Goal: Information Seeking & Learning: Learn about a topic

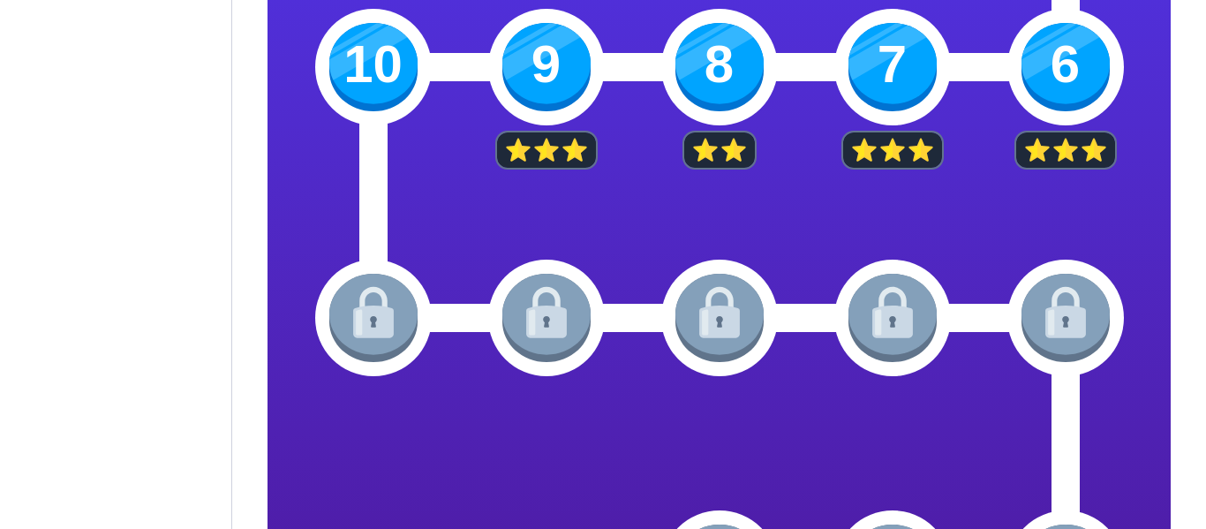
scroll to position [682, 0]
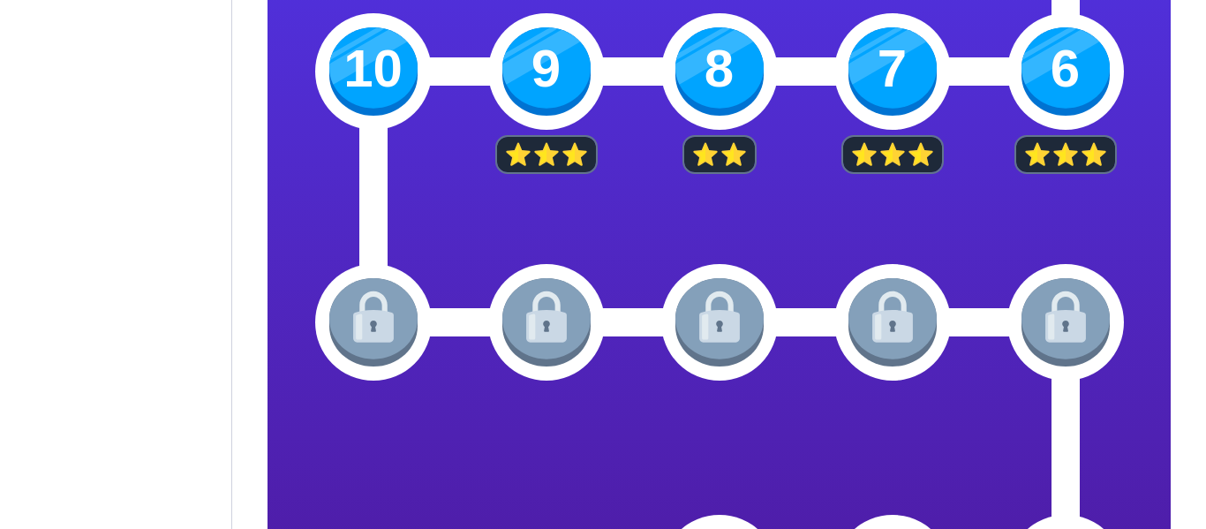
click at [346, 81] on img at bounding box center [373, 71] width 88 height 88
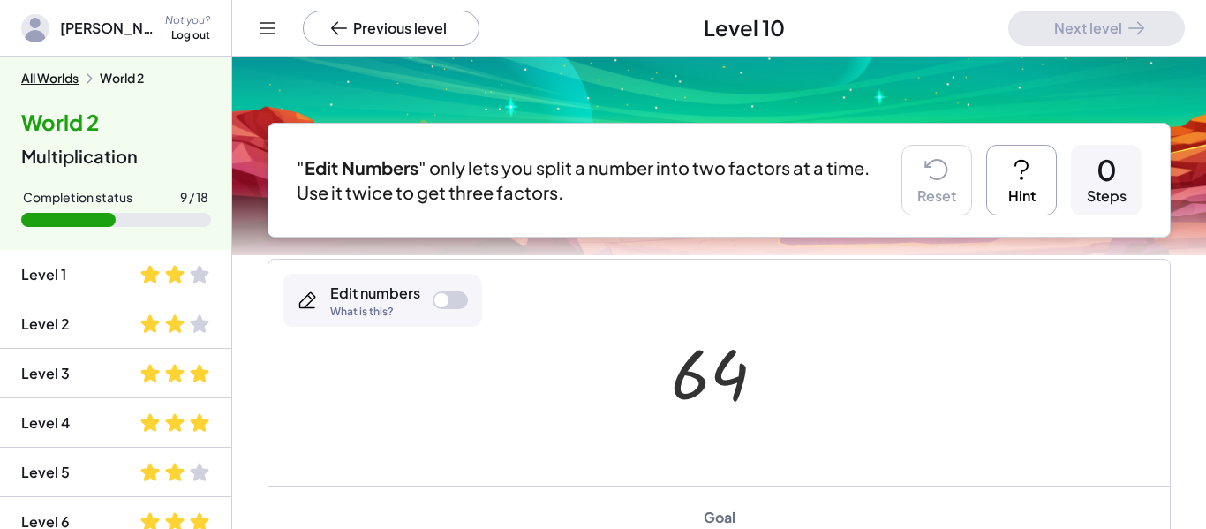
scroll to position [73, 0]
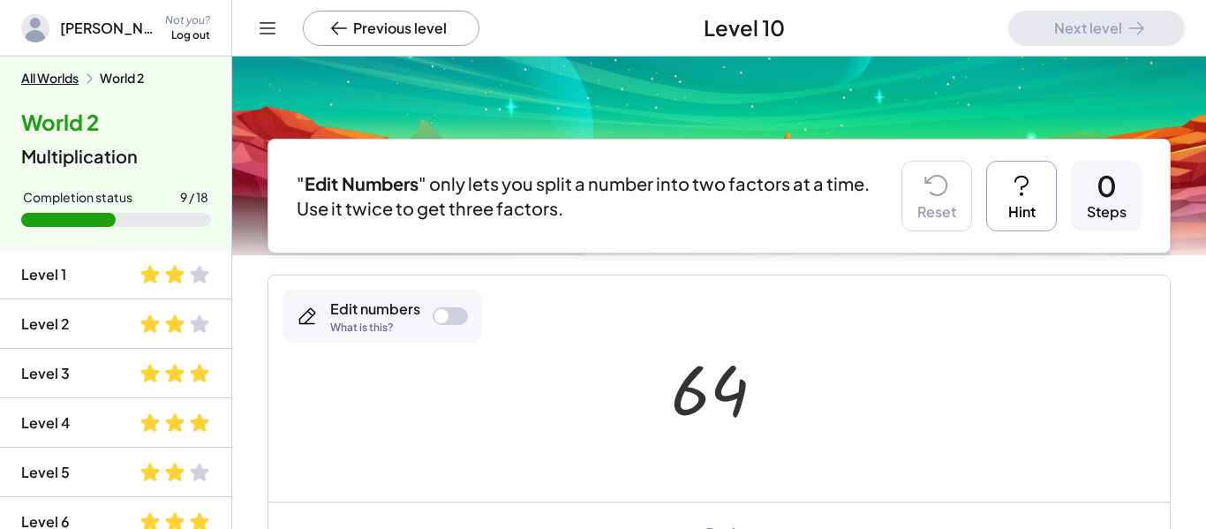
click at [982, 192] on div "Reset Hint 0 Steps" at bounding box center [1021, 196] width 240 height 71
click at [1046, 232] on div "" Edit Numbers " only lets you split a number into two factors at a time. Use i…" at bounding box center [718, 196] width 903 height 115
click at [1036, 223] on button "Hint" at bounding box center [1021, 196] width 71 height 71
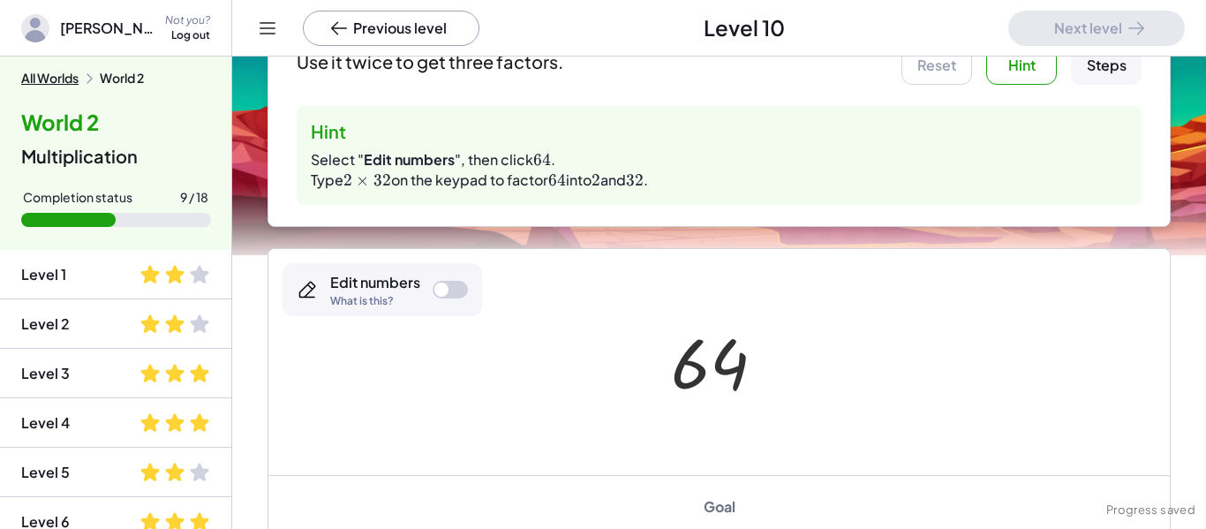
scroll to position [222, 0]
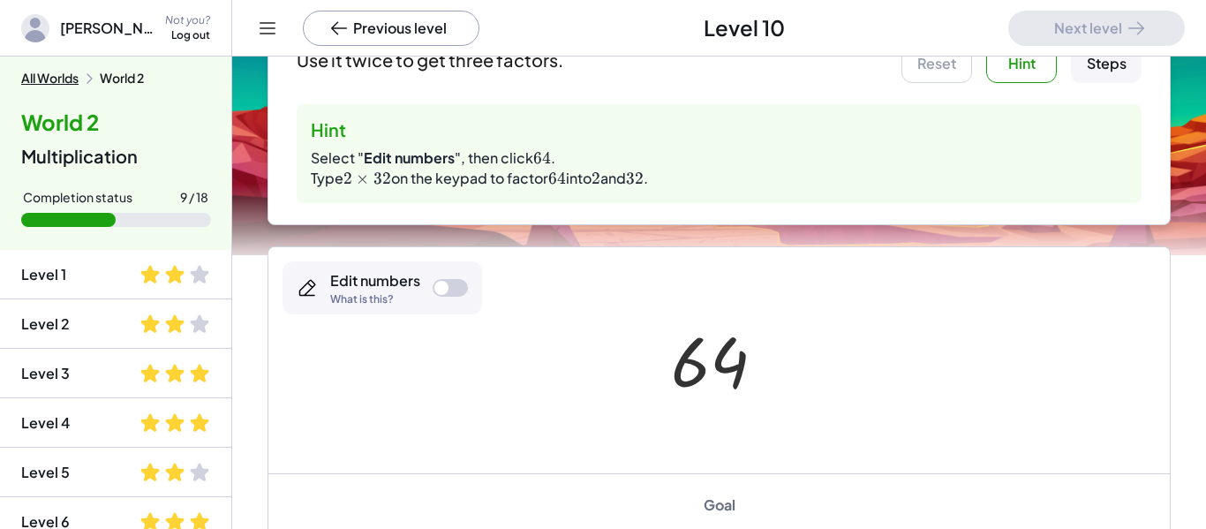
click at [430, 287] on div "Edit numbers What is this?" at bounding box center [383, 287] width 200 height 53
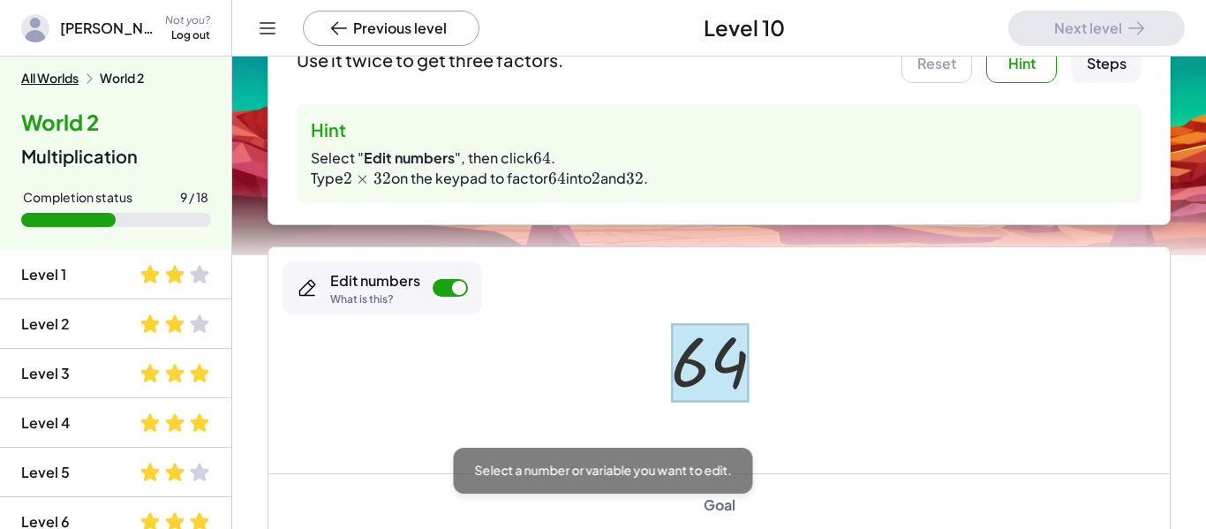
click at [691, 366] on div at bounding box center [710, 362] width 79 height 79
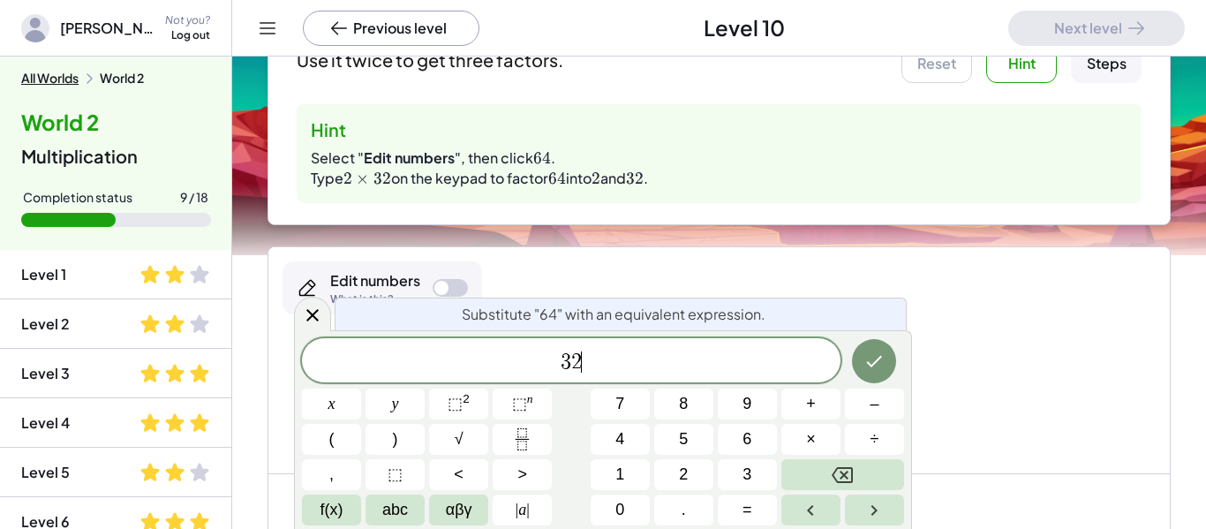
scroll to position [11, 0]
click at [830, 433] on button "×" at bounding box center [810, 439] width 59 height 31
click at [855, 373] on button "Done" at bounding box center [874, 361] width 44 height 44
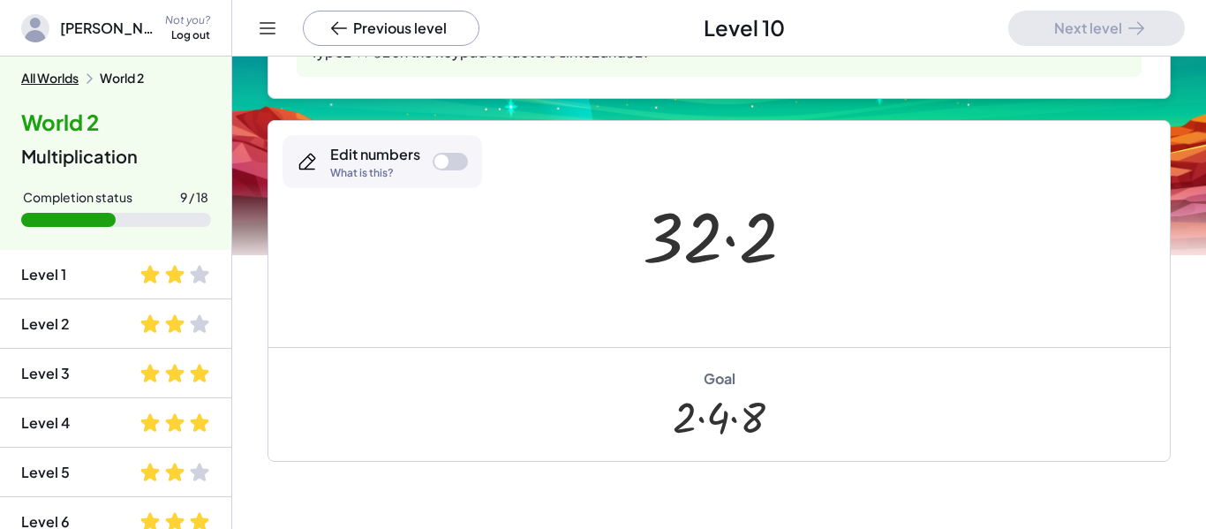
scroll to position [330, 0]
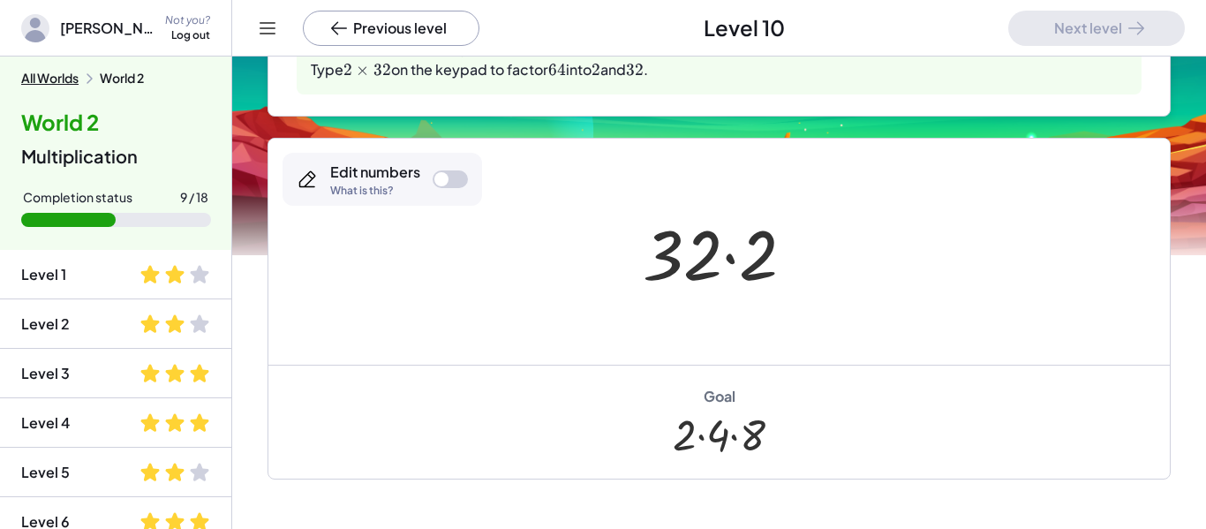
click at [453, 182] on div at bounding box center [450, 179] width 35 height 18
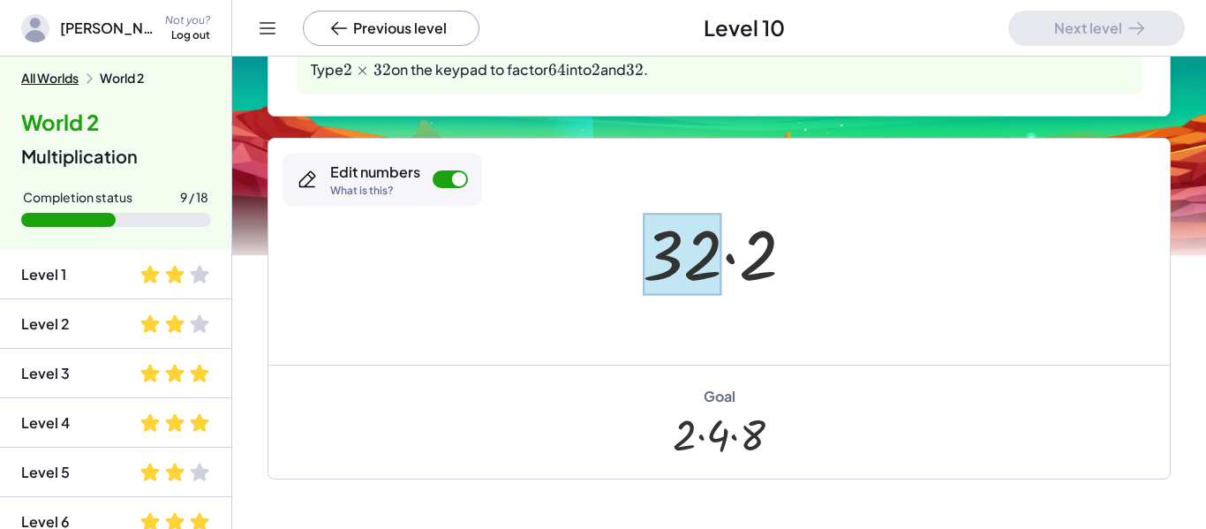
click at [693, 261] on div at bounding box center [682, 254] width 79 height 82
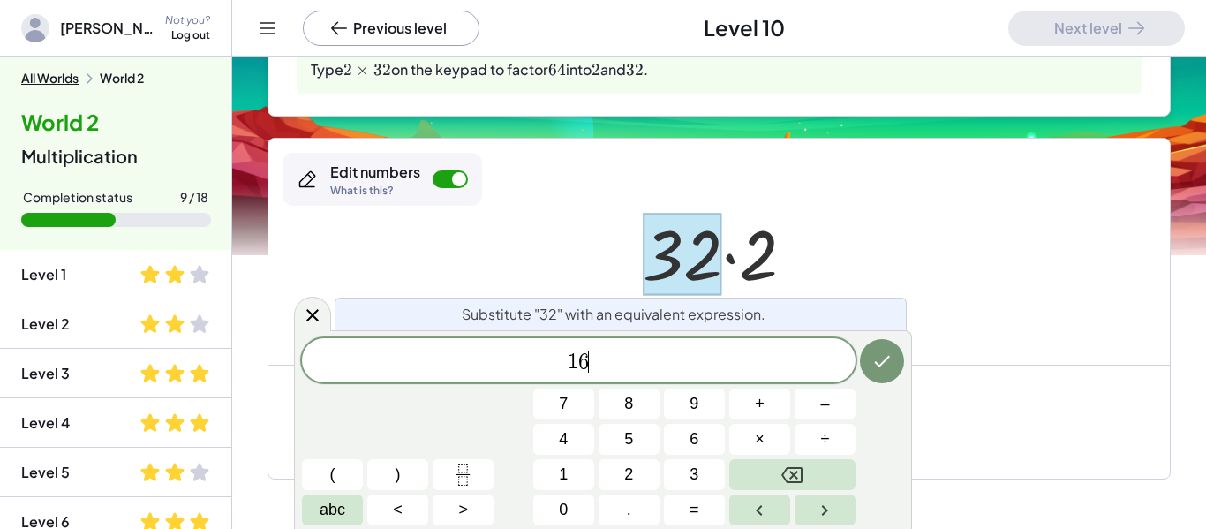
scroll to position [16, 0]
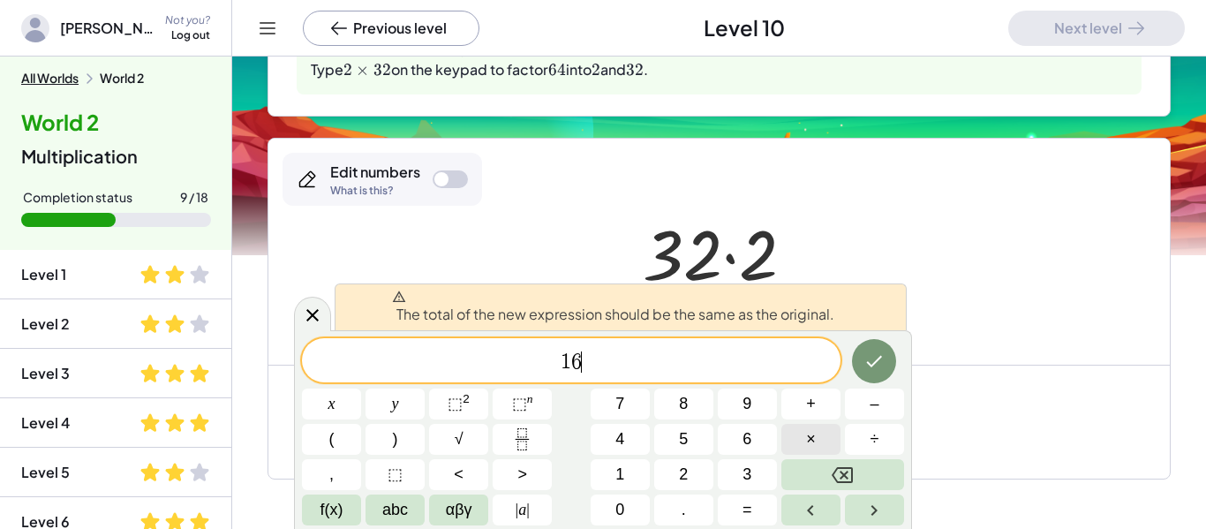
click at [808, 431] on span "×" at bounding box center [811, 439] width 10 height 24
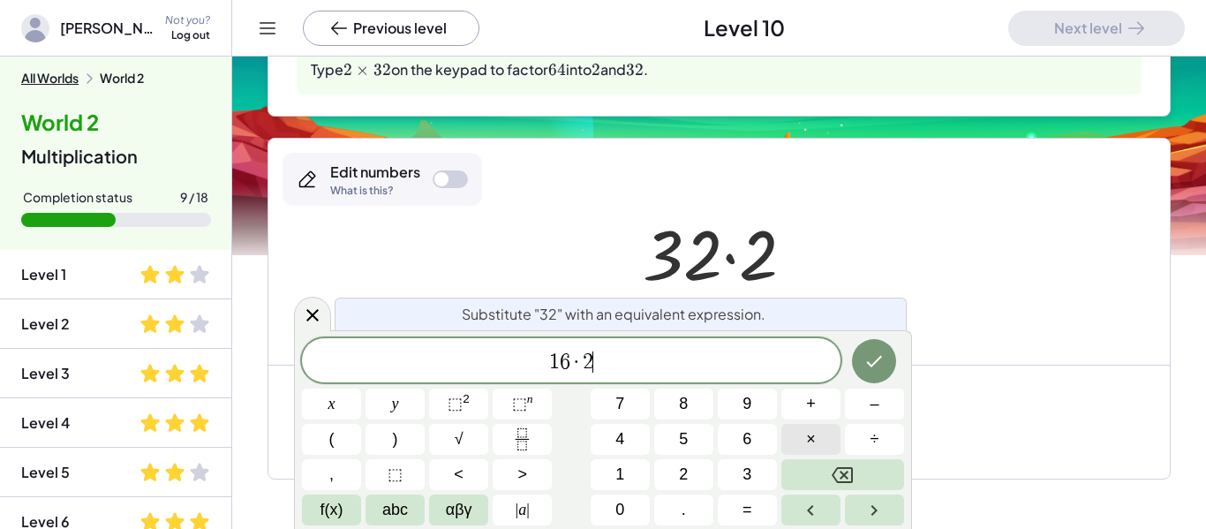
scroll to position [17, 0]
click at [881, 351] on icon "Done" at bounding box center [873, 360] width 21 height 21
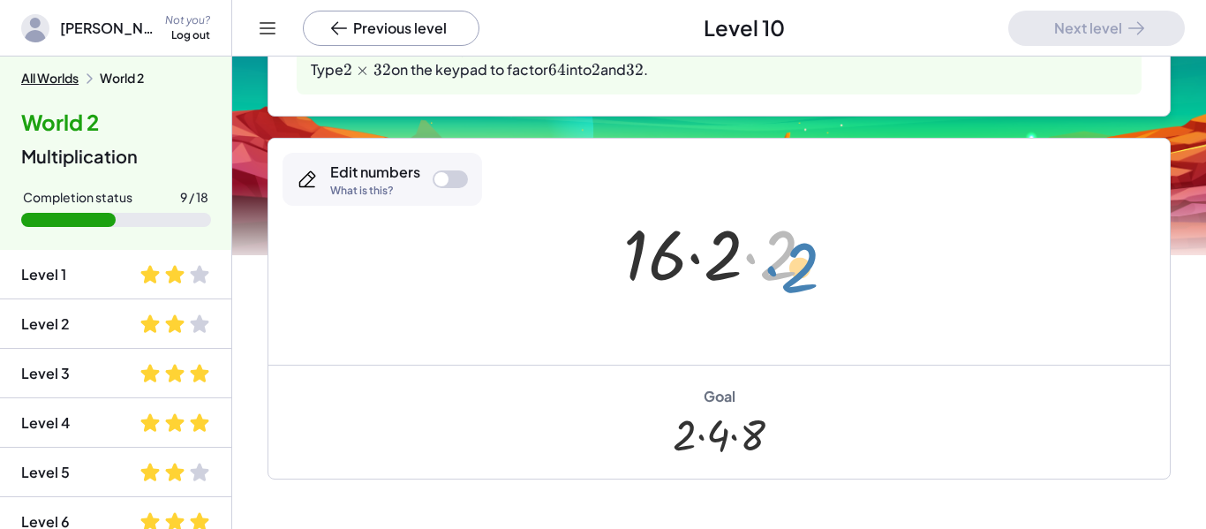
drag, startPoint x: 782, startPoint y: 267, endPoint x: 796, endPoint y: 272, distance: 14.8
click at [796, 272] on div at bounding box center [725, 252] width 223 height 91
drag, startPoint x: 787, startPoint y: 252, endPoint x: 739, endPoint y: 248, distance: 47.9
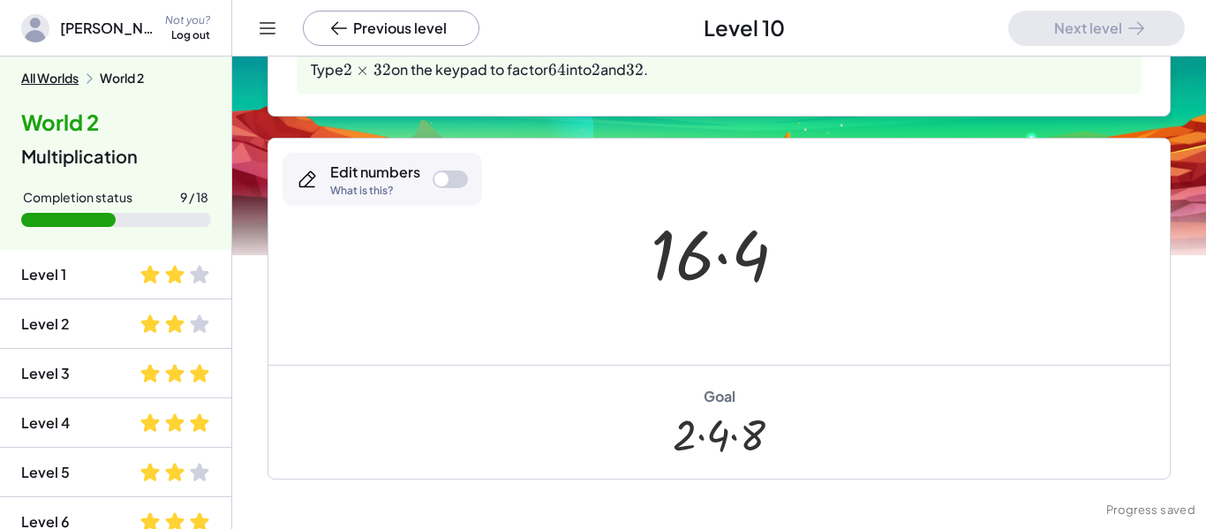
click at [432, 185] on div "Edit numbers What is this?" at bounding box center [383, 179] width 200 height 53
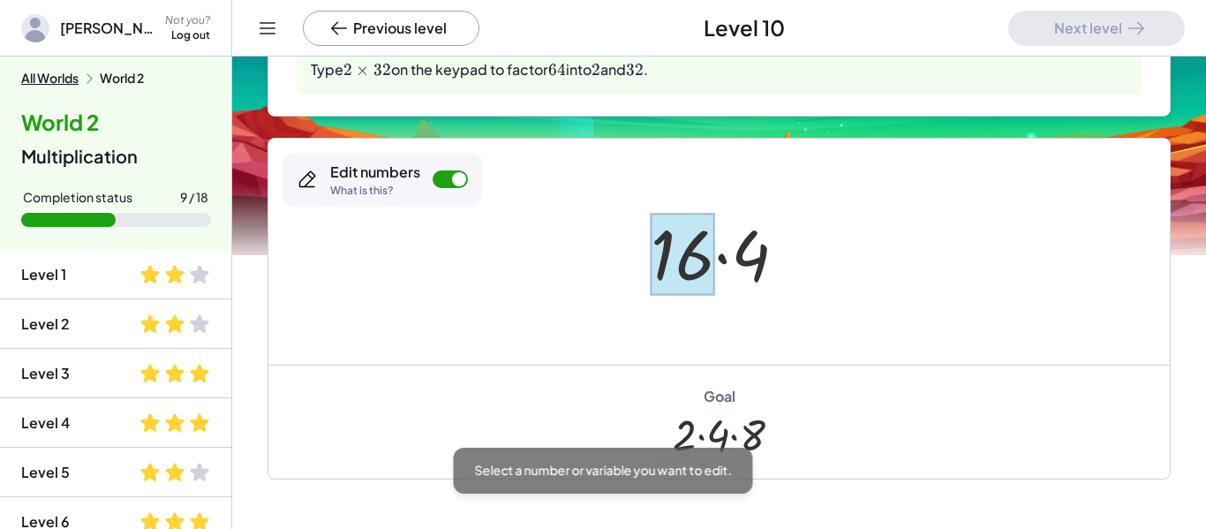
click at [682, 238] on div at bounding box center [683, 254] width 64 height 82
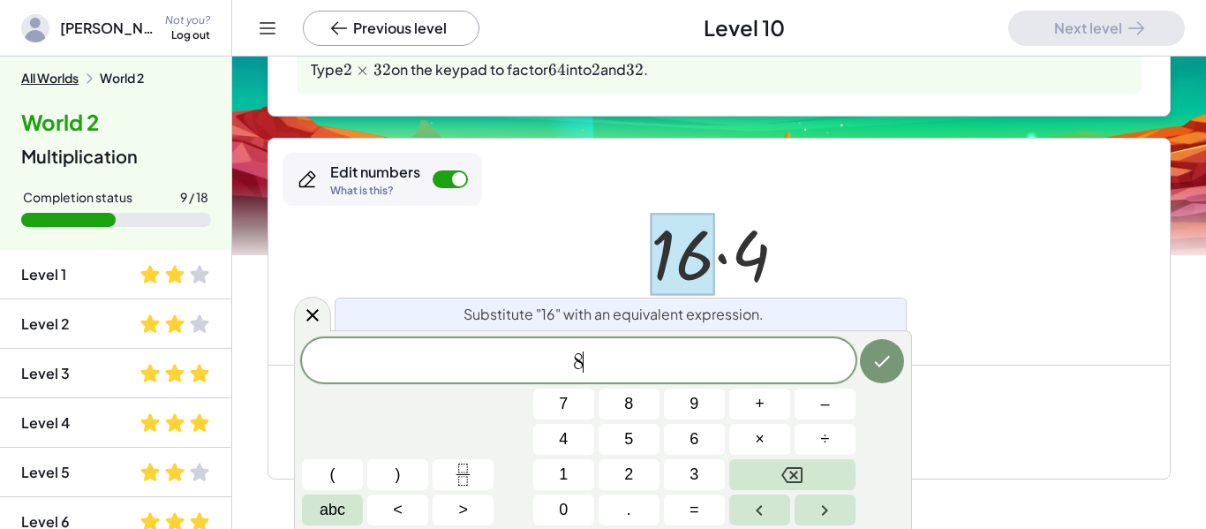
scroll to position [20, 0]
click at [759, 449] on span "×" at bounding box center [760, 439] width 10 height 24
click at [894, 370] on button "Done" at bounding box center [882, 361] width 44 height 44
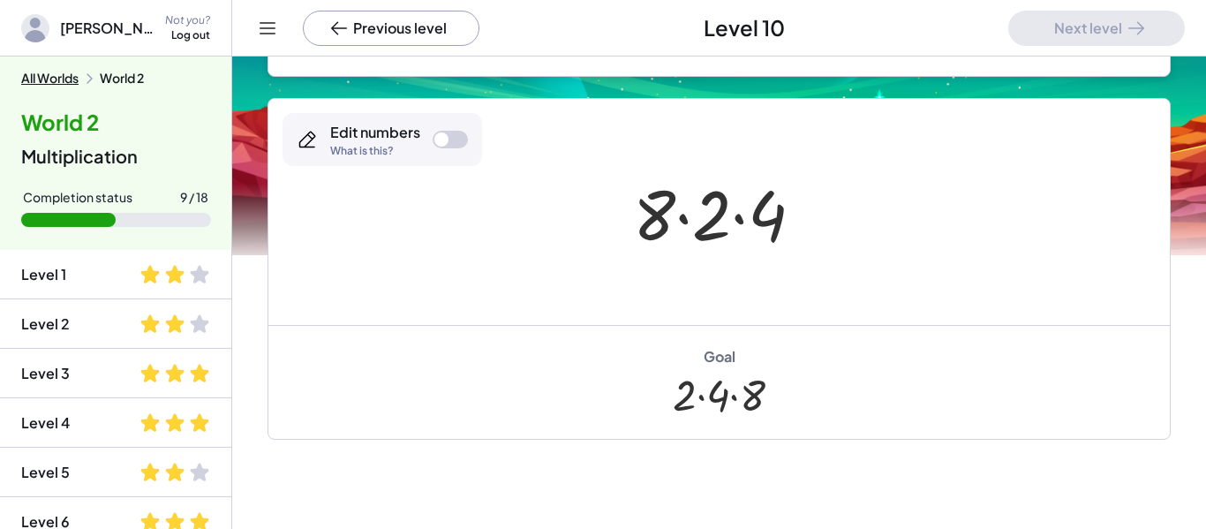
scroll to position [381, 0]
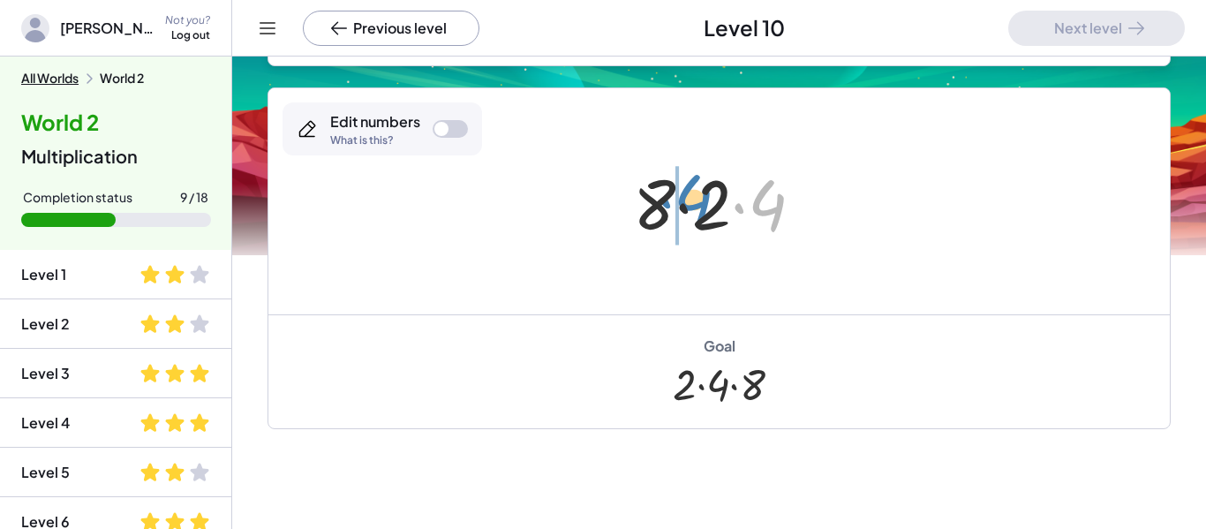
drag, startPoint x: 763, startPoint y: 214, endPoint x: 687, endPoint y: 208, distance: 76.1
click at [687, 208] on div at bounding box center [725, 201] width 202 height 91
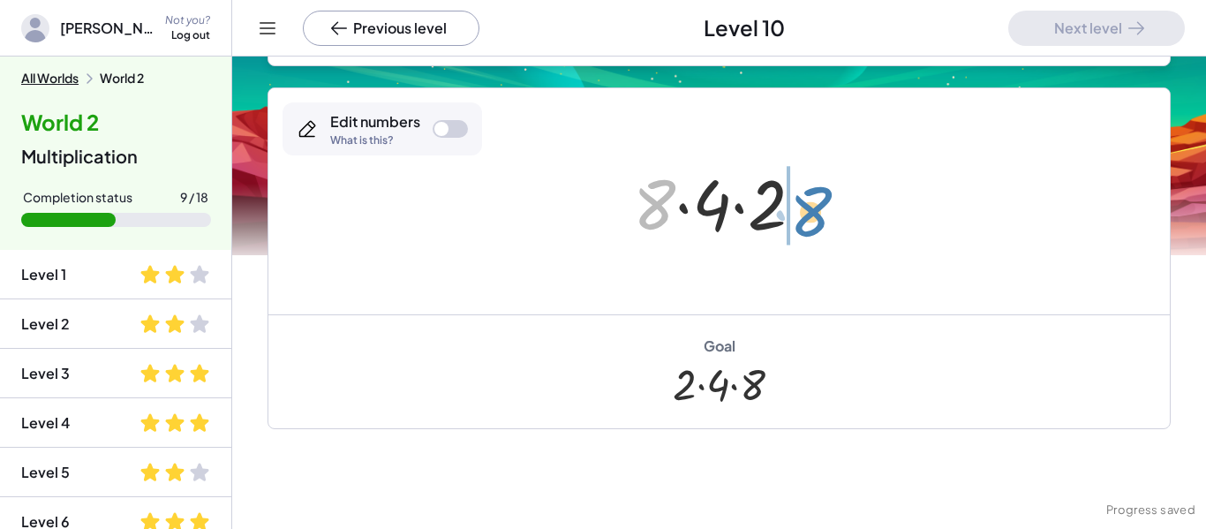
drag, startPoint x: 650, startPoint y: 210, endPoint x: 807, endPoint y: 216, distance: 157.3
click at [807, 216] on div at bounding box center [725, 201] width 202 height 91
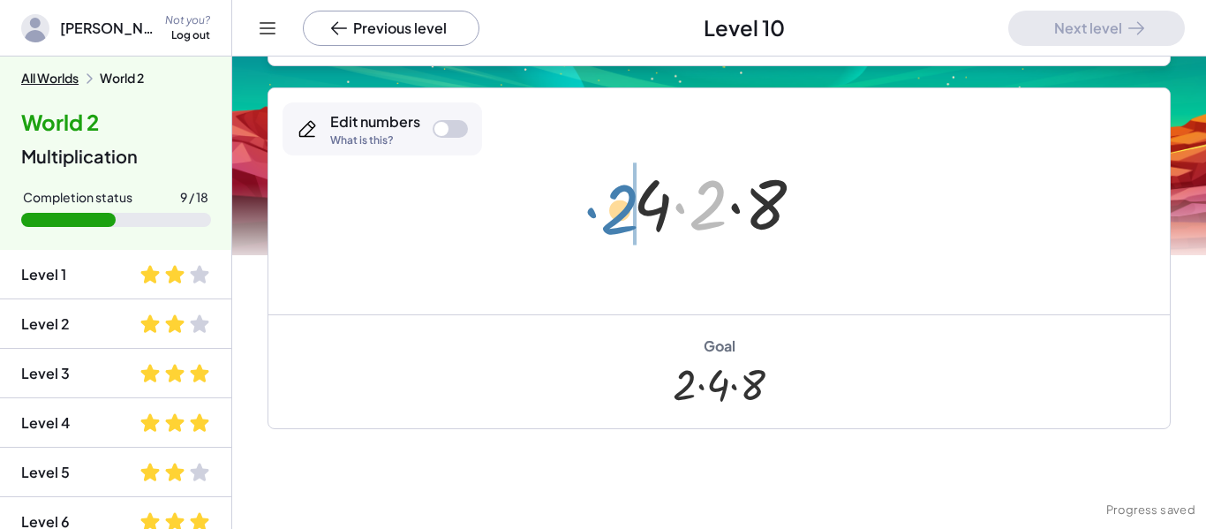
drag, startPoint x: 698, startPoint y: 192, endPoint x: 603, endPoint y: 194, distance: 95.4
click at [603, 194] on div "64 · 32 · 2 · 16 · [DATE] · 4 · 8 · 2 · 4 · 8 · 4 · 2 · 2 · · 4 8 · 2" at bounding box center [718, 201] width 901 height 226
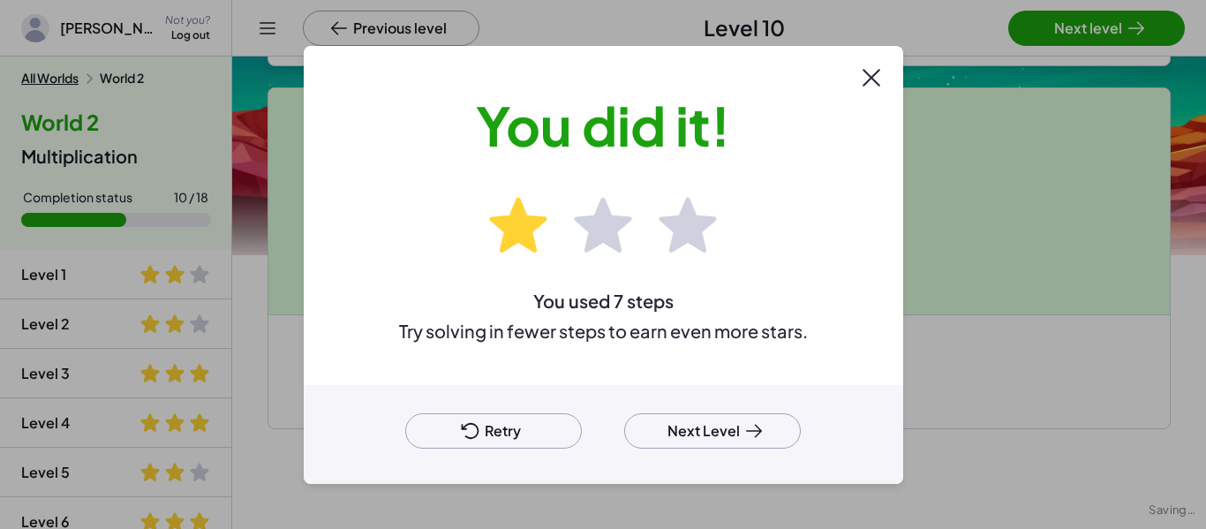
click at [1107, 17] on div at bounding box center [603, 264] width 1206 height 529
click at [750, 432] on icon at bounding box center [753, 430] width 21 height 21
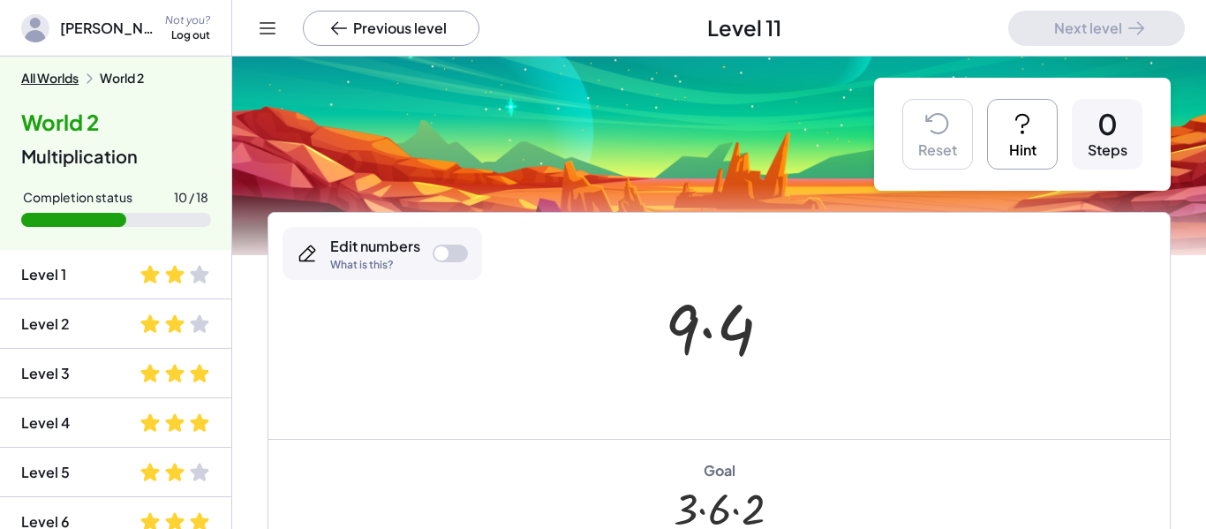
click at [989, 151] on button "Hint" at bounding box center [1022, 134] width 71 height 71
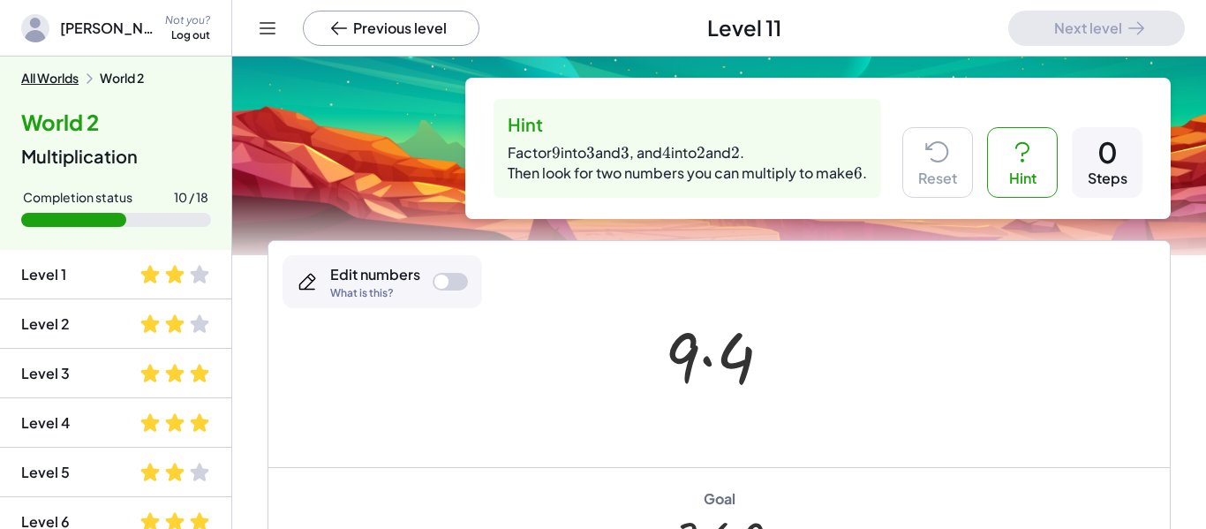
click at [1008, 139] on icon at bounding box center [1022, 152] width 28 height 28
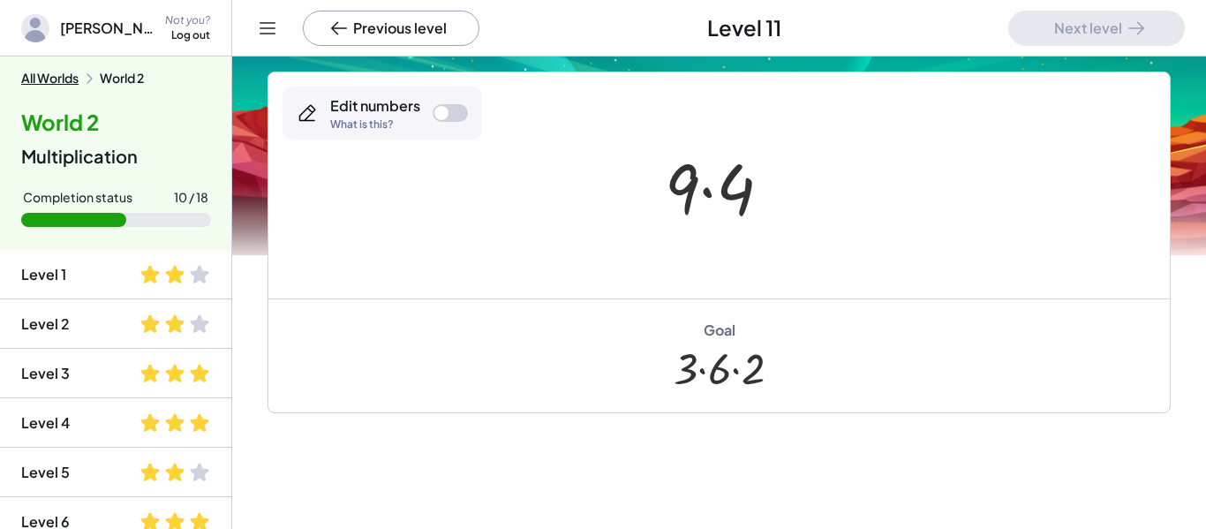
scroll to position [144, 0]
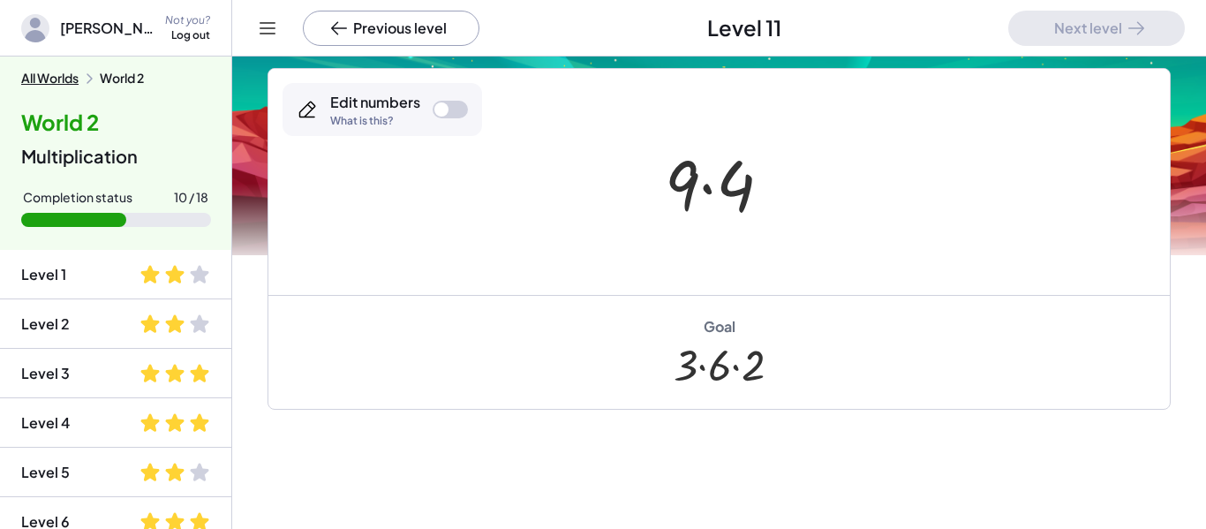
click at [453, 109] on div at bounding box center [450, 110] width 35 height 18
click at [680, 190] on div at bounding box center [682, 184] width 34 height 82
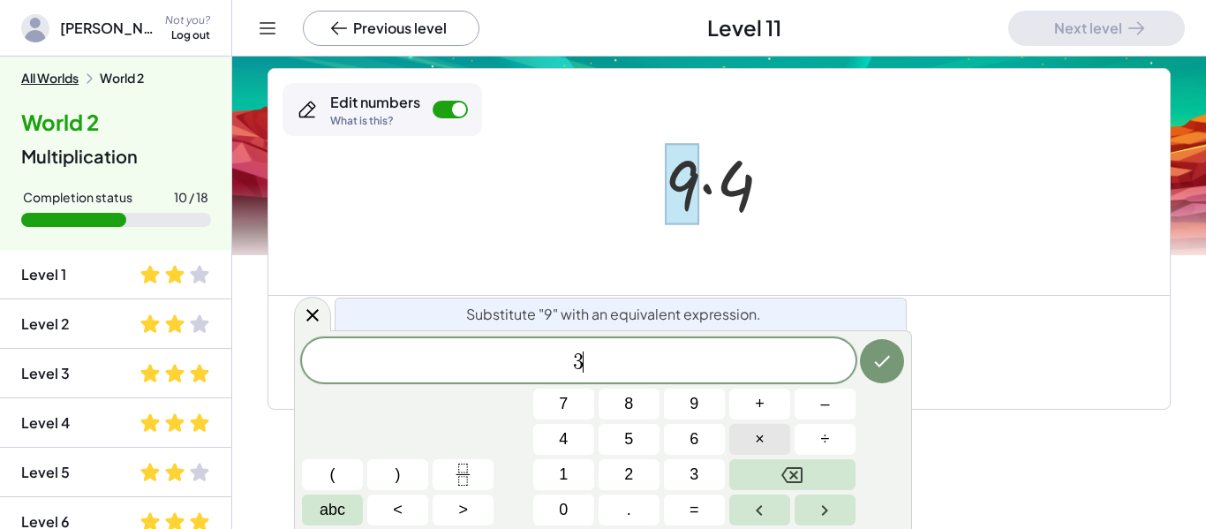
click at [774, 433] on button "×" at bounding box center [759, 439] width 61 height 31
click at [898, 368] on button "Done" at bounding box center [882, 361] width 44 height 44
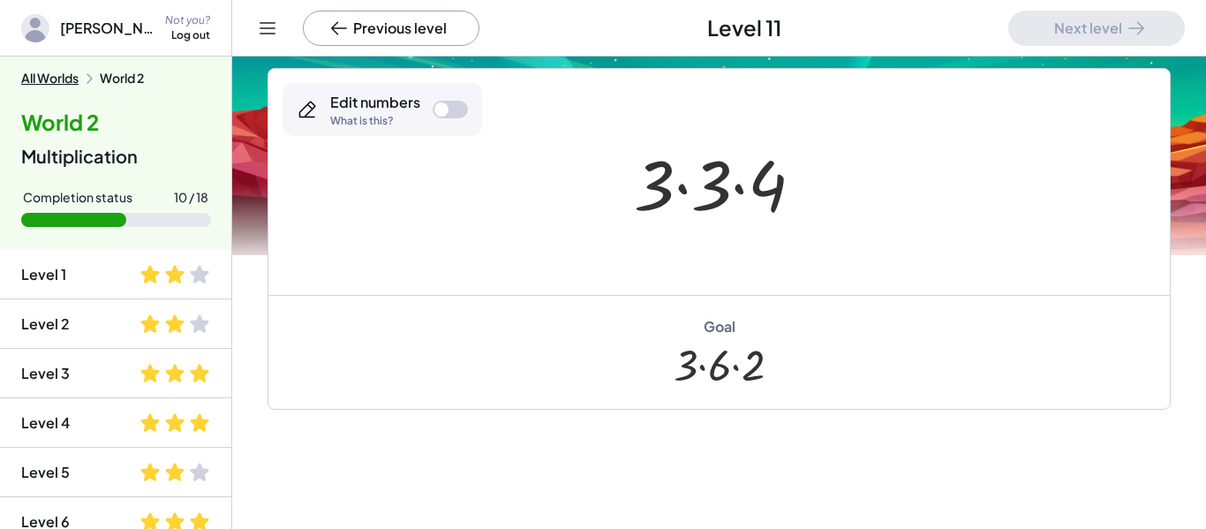
click at [666, 186] on div at bounding box center [725, 182] width 201 height 91
click at [456, 109] on div at bounding box center [450, 110] width 35 height 18
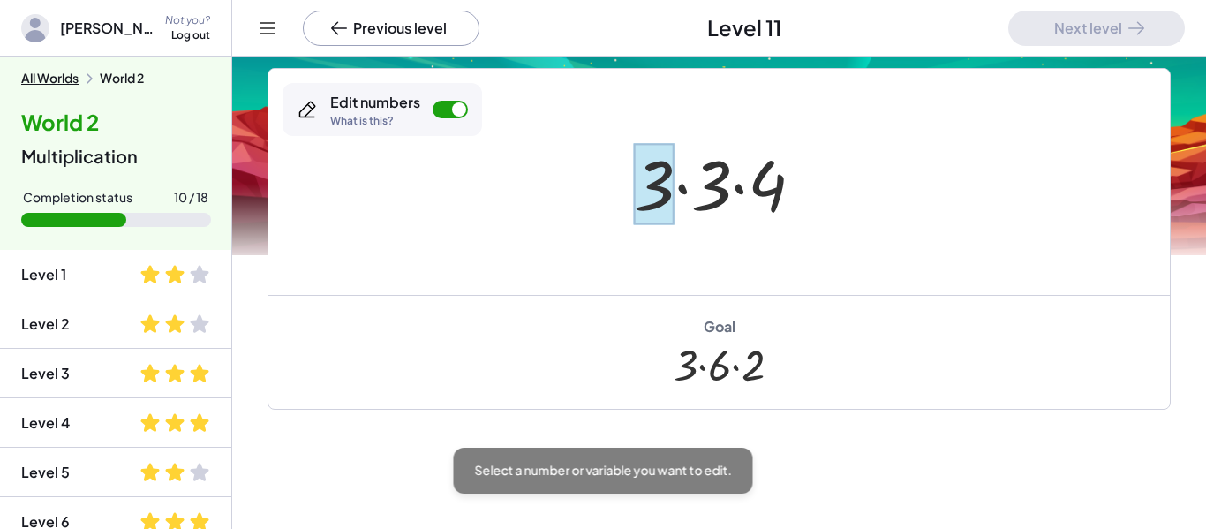
click at [651, 184] on div at bounding box center [654, 184] width 41 height 82
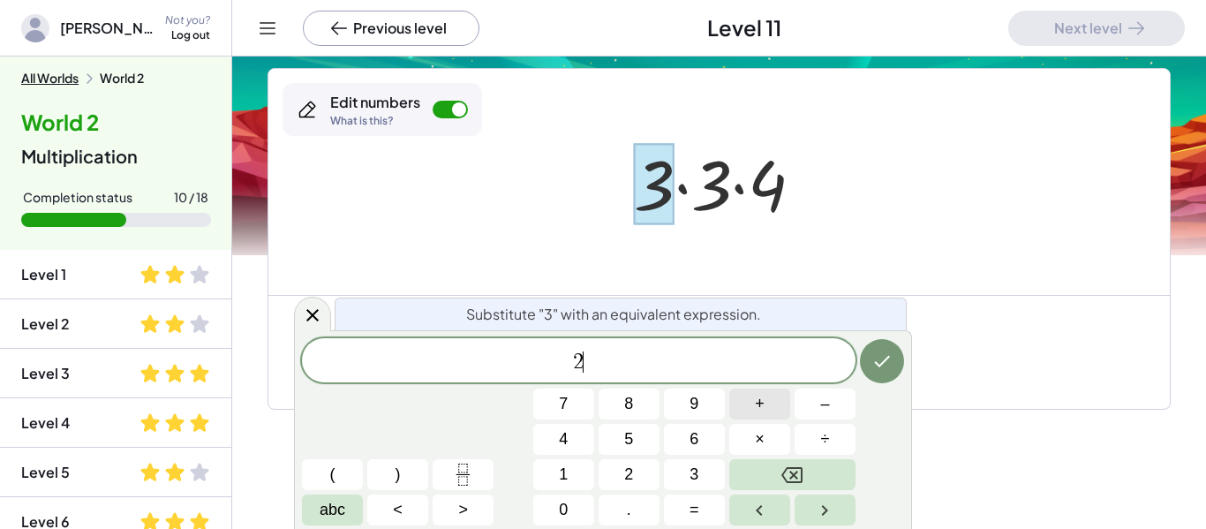
click at [771, 418] on button "+" at bounding box center [759, 403] width 61 height 31
click at [879, 368] on icon "Done" at bounding box center [881, 360] width 21 height 21
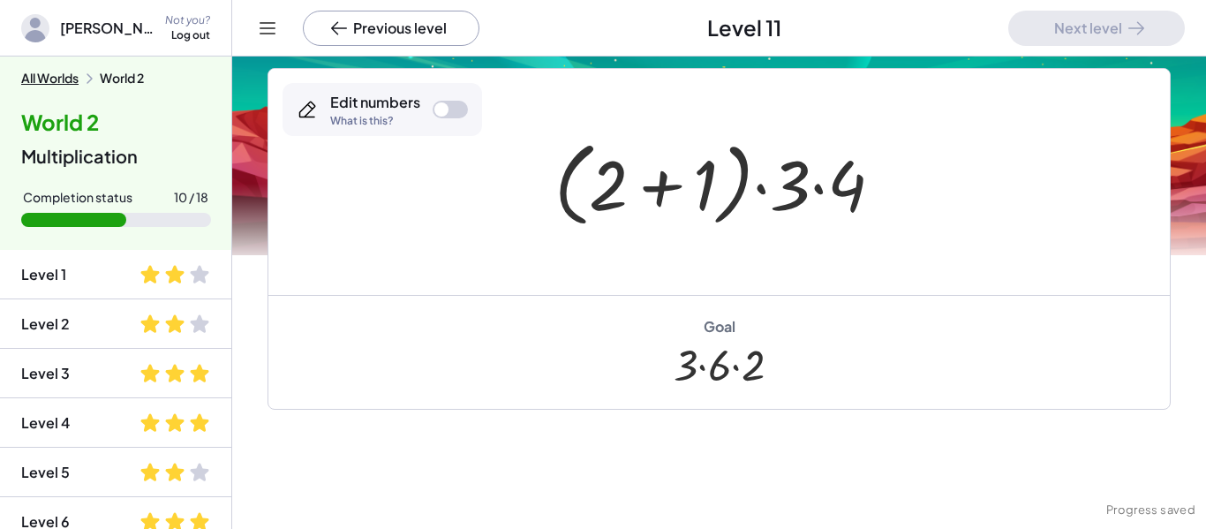
click at [679, 177] on div at bounding box center [726, 183] width 360 height 102
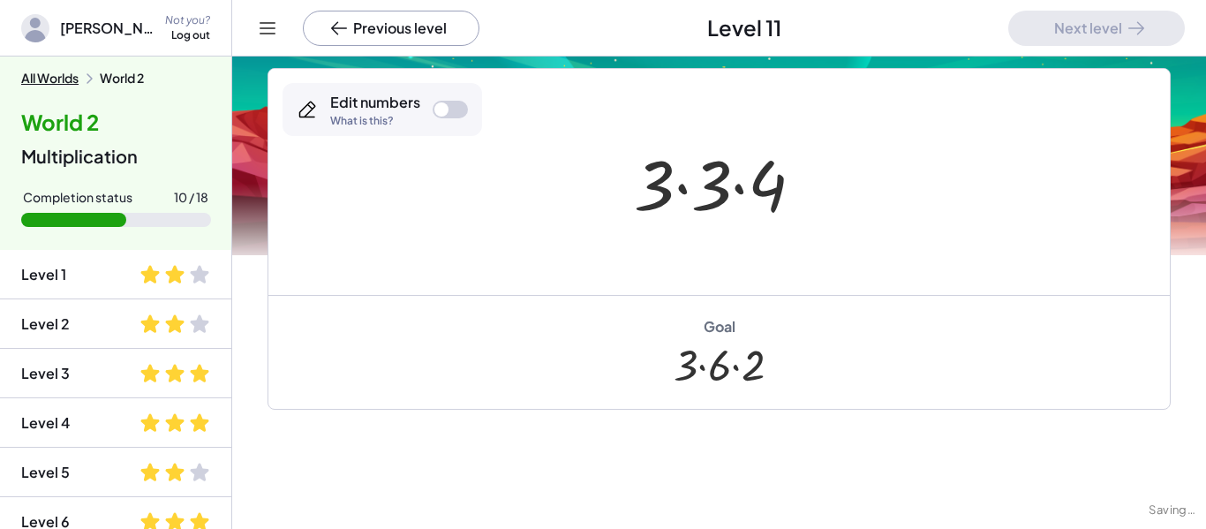
click at [647, 177] on div at bounding box center [725, 182] width 201 height 91
click at [701, 182] on div at bounding box center [725, 182] width 201 height 91
click at [725, 187] on div at bounding box center [725, 182] width 139 height 91
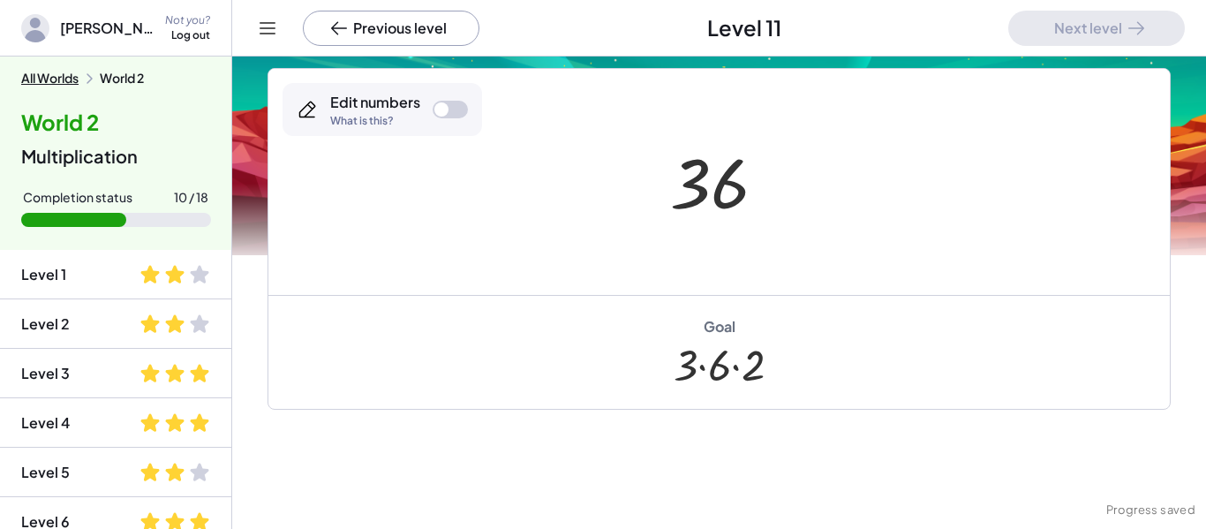
click at [445, 115] on div at bounding box center [441, 109] width 14 height 14
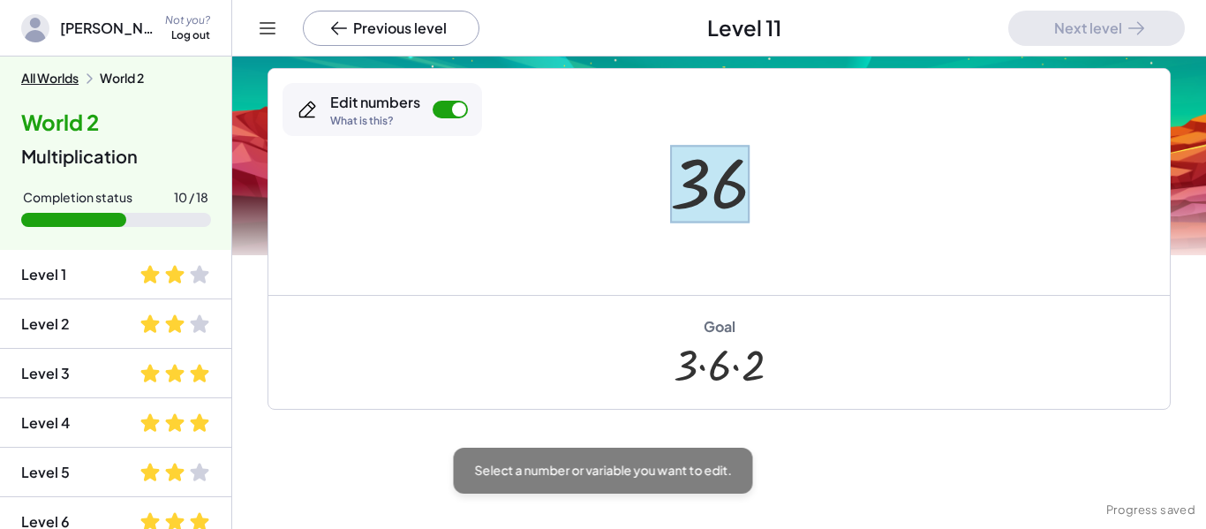
click at [738, 184] on div at bounding box center [709, 184] width 79 height 79
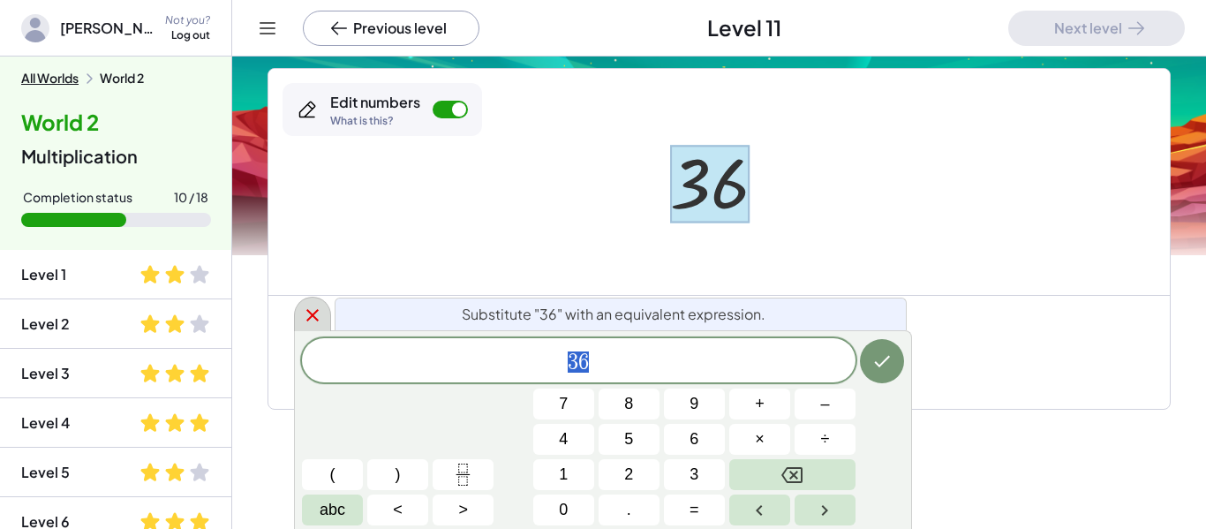
click at [316, 316] on icon at bounding box center [312, 315] width 21 height 21
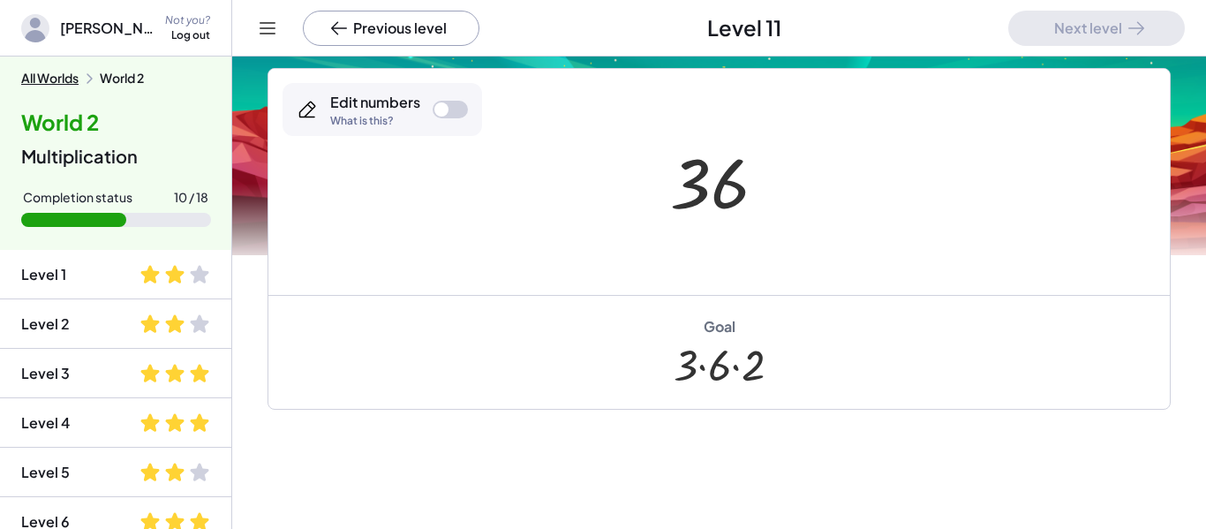
click at [437, 98] on div "Edit numbers What is this?" at bounding box center [383, 109] width 200 height 53
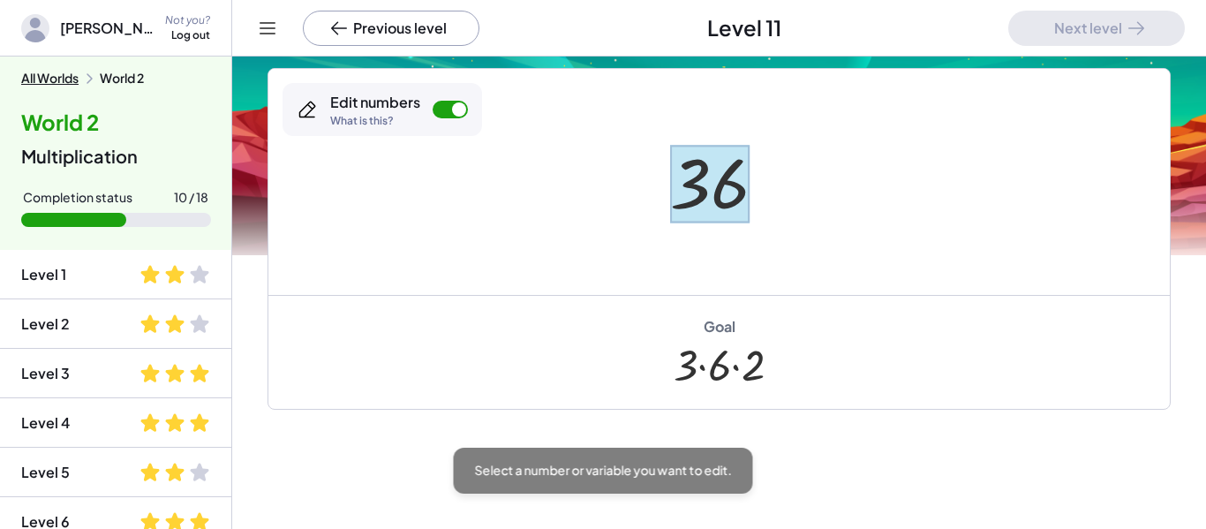
click at [692, 179] on div at bounding box center [709, 184] width 79 height 79
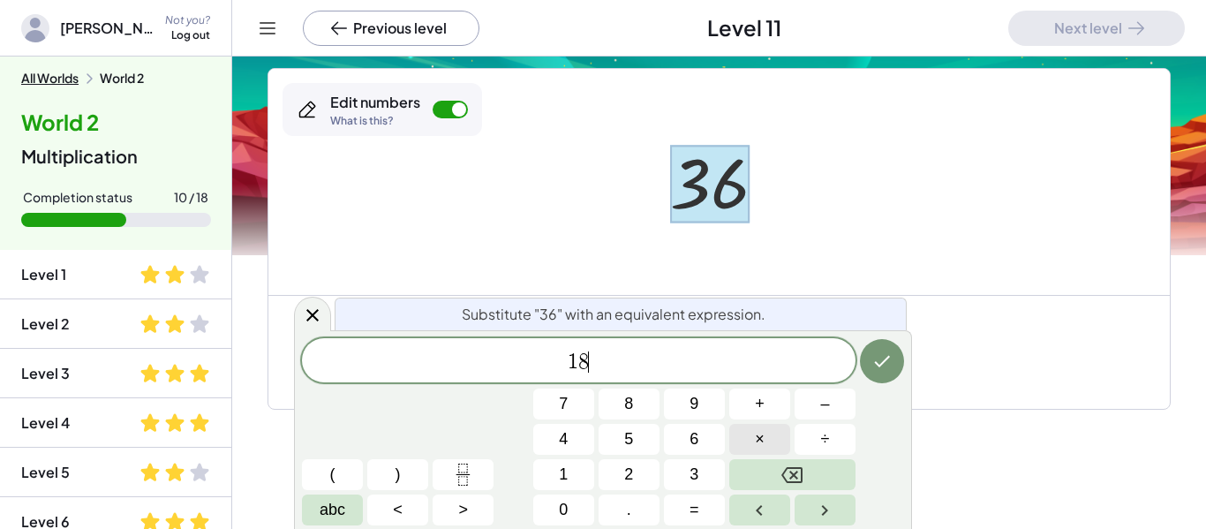
click at [774, 441] on button "×" at bounding box center [759, 439] width 61 height 31
click at [885, 355] on icon "Done" at bounding box center [881, 360] width 21 height 21
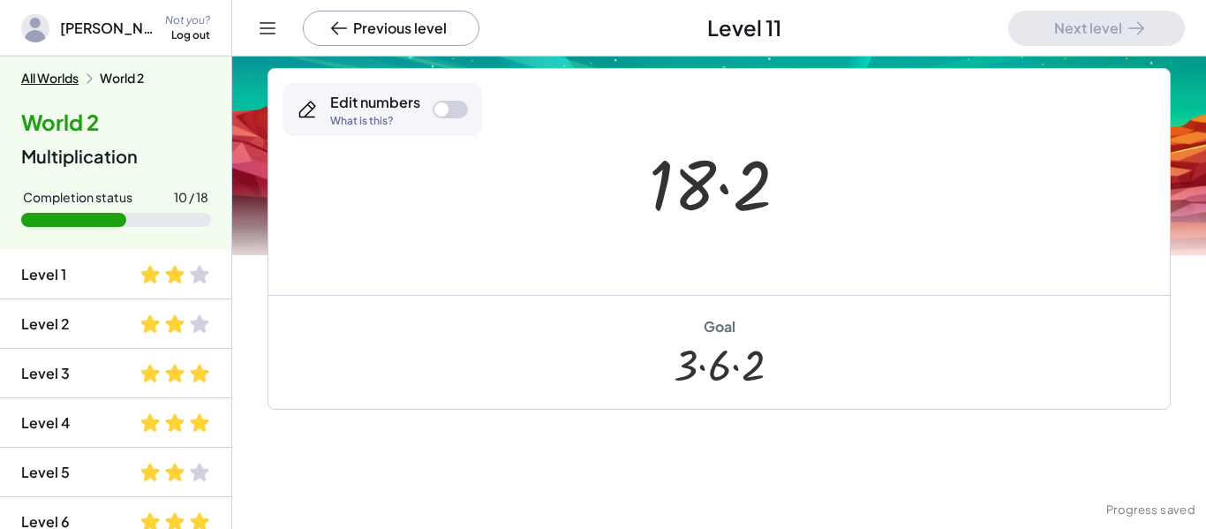
click at [442, 117] on div at bounding box center [450, 110] width 35 height 18
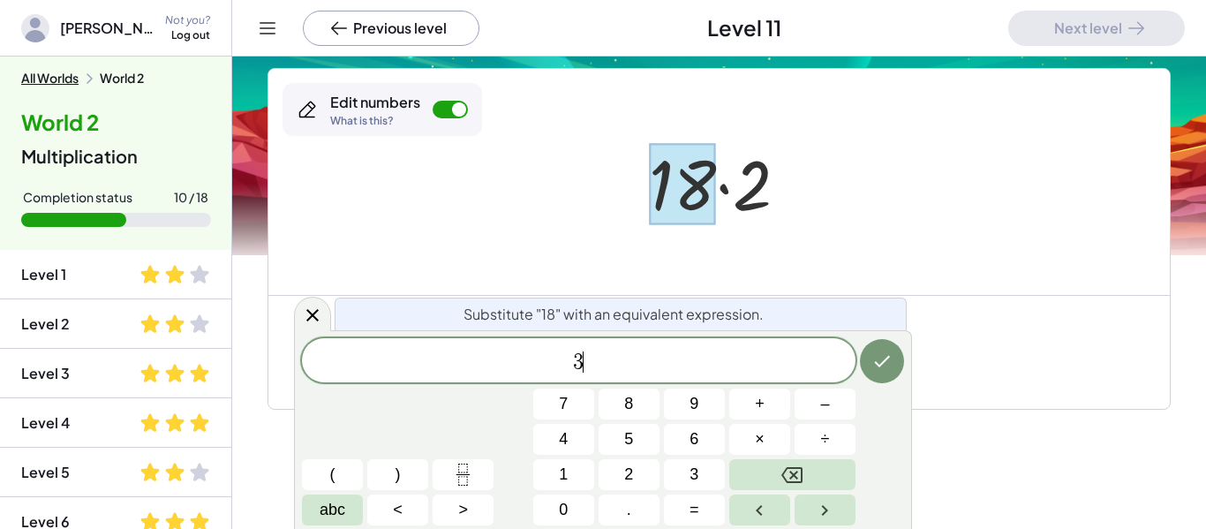
click at [754, 451] on button "×" at bounding box center [759, 439] width 61 height 31
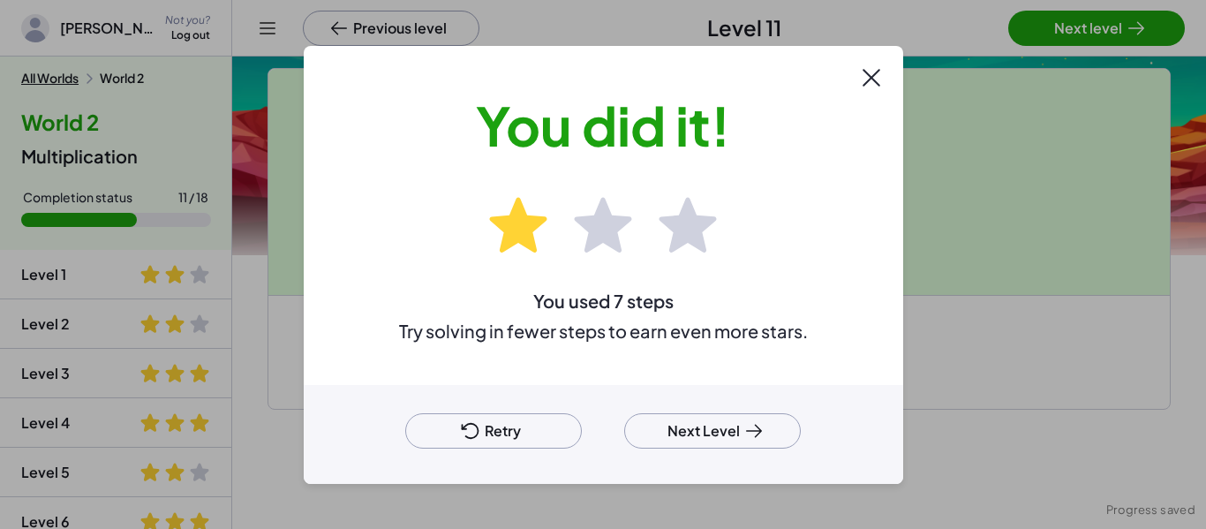
click at [539, 432] on button "Retry" at bounding box center [493, 430] width 177 height 35
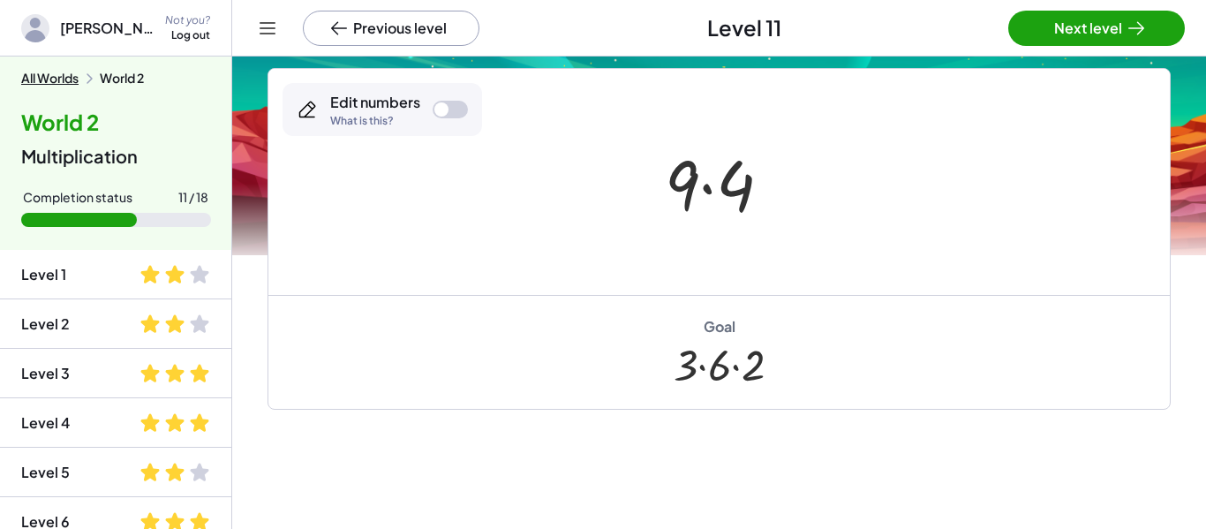
click at [445, 106] on div at bounding box center [441, 109] width 14 height 14
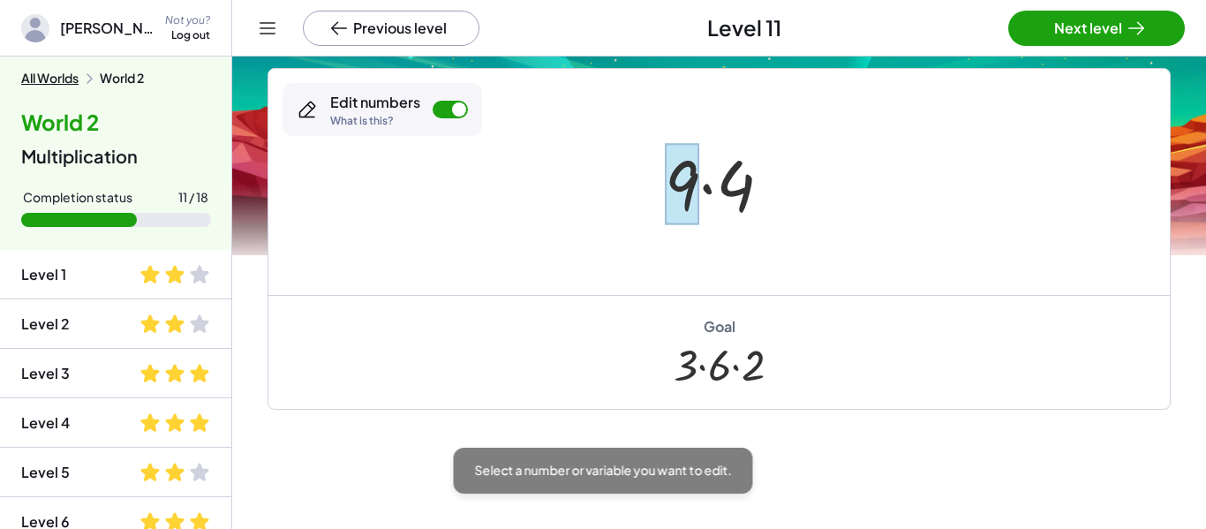
click at [686, 192] on div at bounding box center [682, 184] width 34 height 82
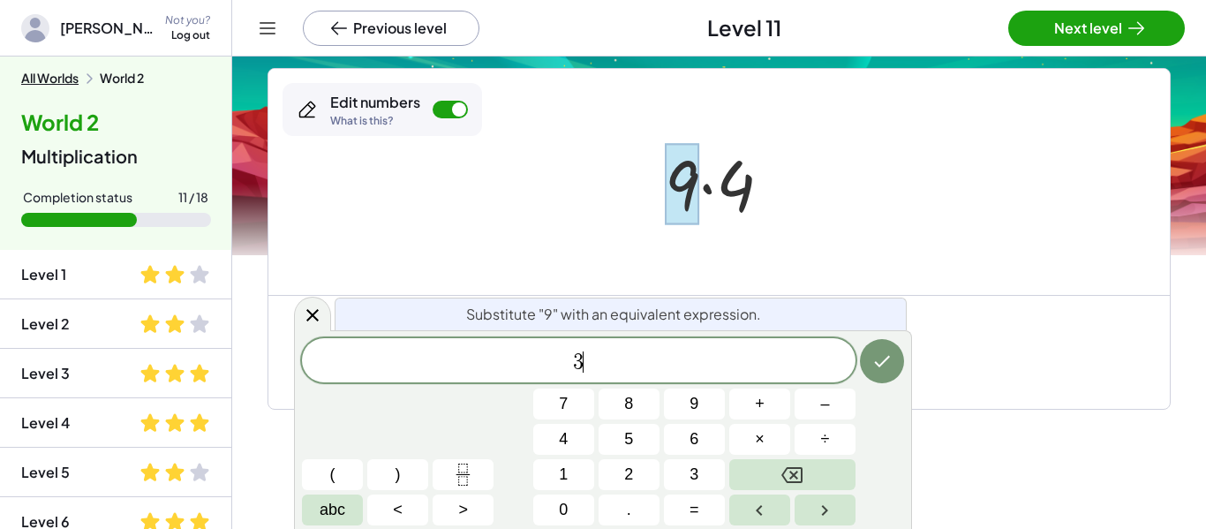
click at [618, 509] on button "." at bounding box center [629, 509] width 61 height 31
click at [883, 361] on icon "Done" at bounding box center [881, 360] width 21 height 21
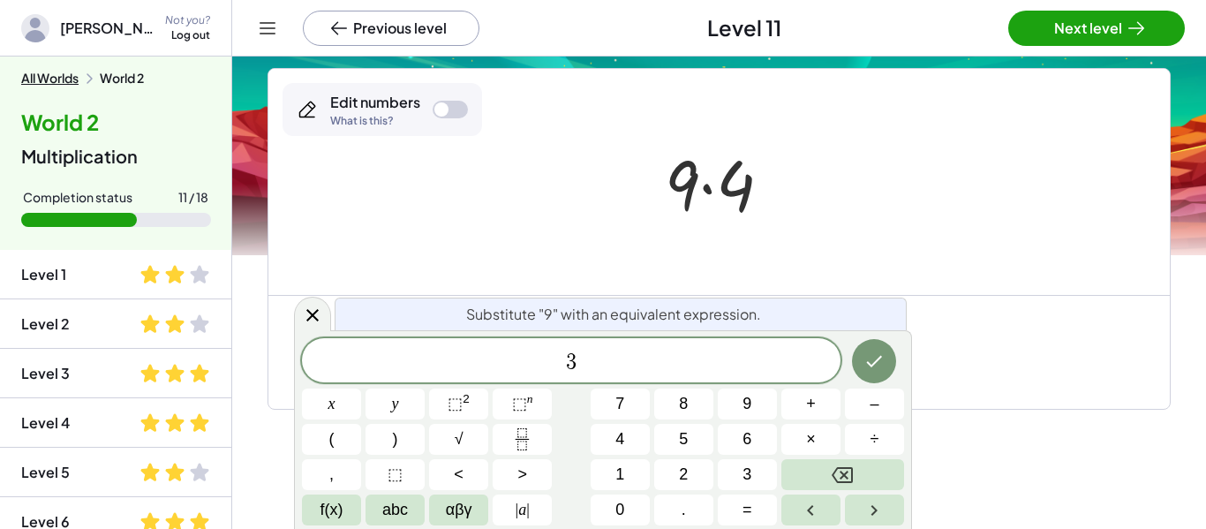
click at [820, 459] on button "Backspace" at bounding box center [842, 474] width 123 height 31
click at [823, 448] on button "×" at bounding box center [810, 439] width 59 height 31
click at [880, 360] on icon "Done" at bounding box center [873, 360] width 21 height 21
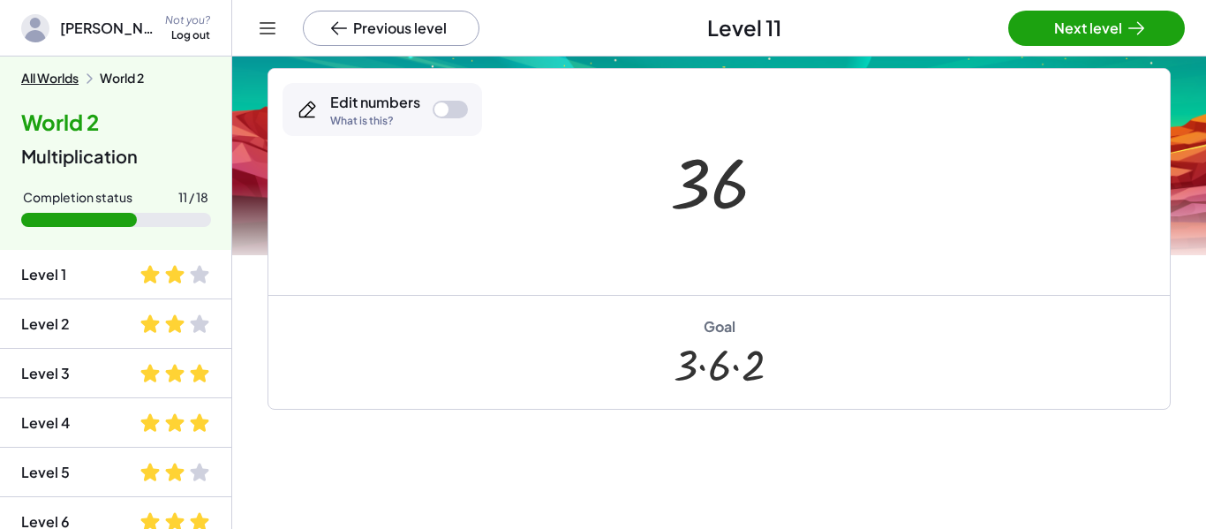
click at [441, 114] on div at bounding box center [441, 109] width 14 height 14
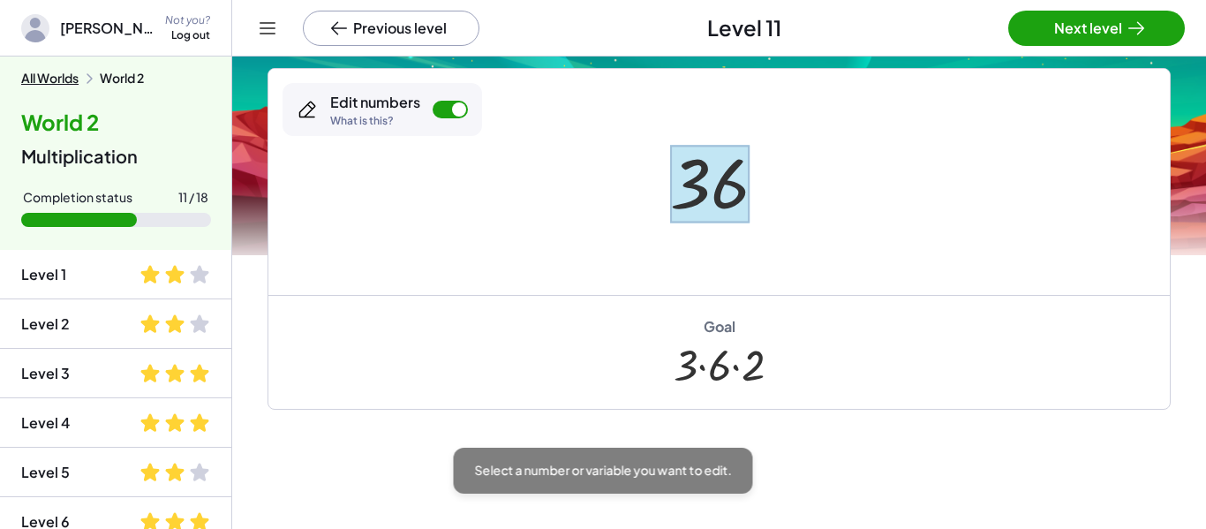
click at [713, 190] on div at bounding box center [709, 184] width 79 height 79
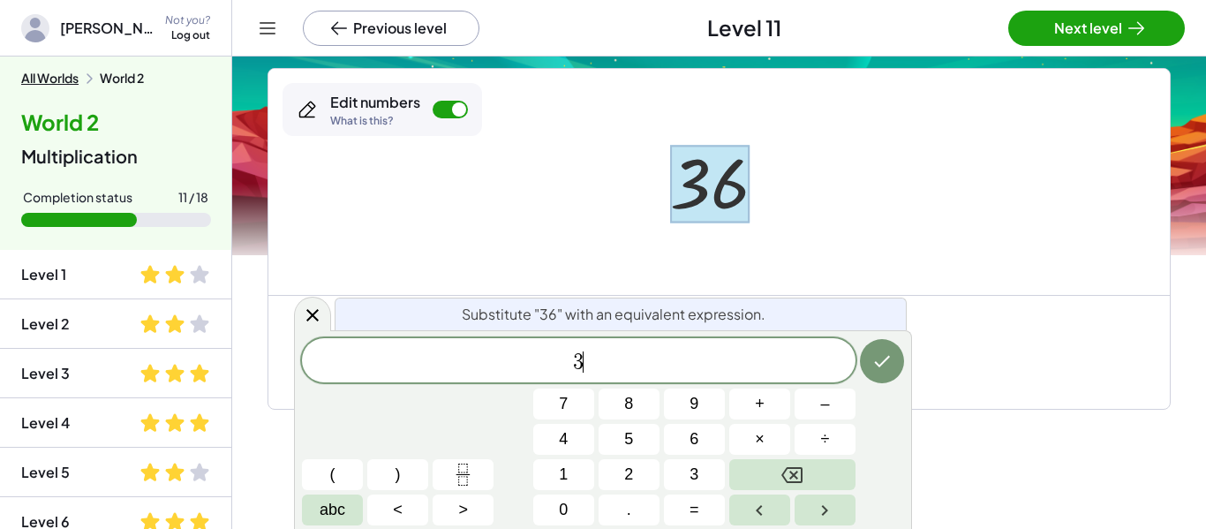
click at [772, 442] on button "×" at bounding box center [759, 439] width 61 height 31
click at [775, 439] on button "×" at bounding box center [759, 439] width 61 height 31
click at [898, 350] on button "Done" at bounding box center [882, 361] width 44 height 44
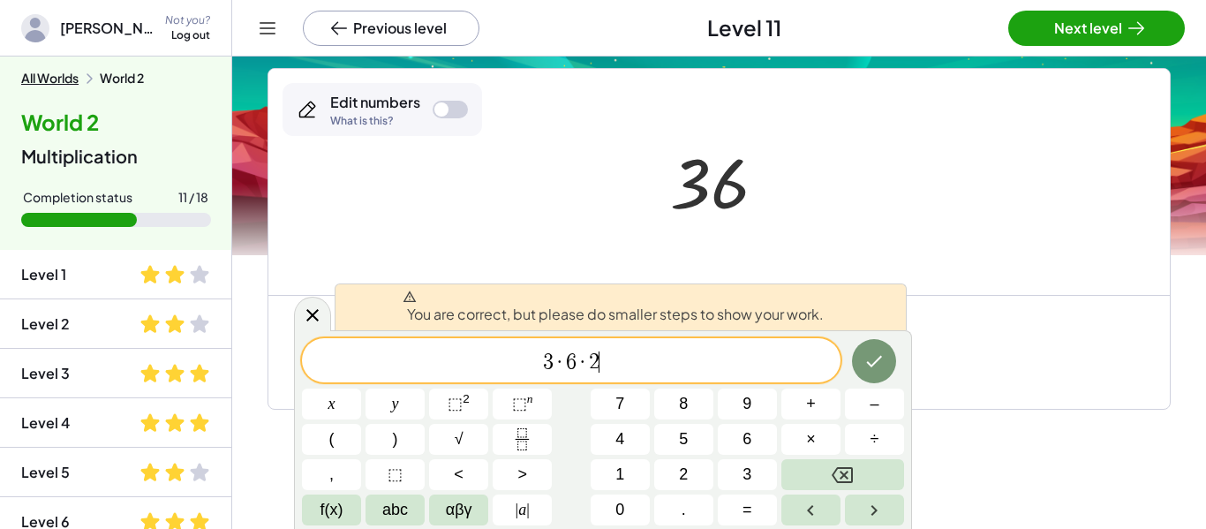
click at [1021, 323] on div "Goal · 3 · 6 · 2" at bounding box center [718, 352] width 901 height 114
click at [656, 373] on span "3 · 6 · 2 ​" at bounding box center [571, 362] width 539 height 25
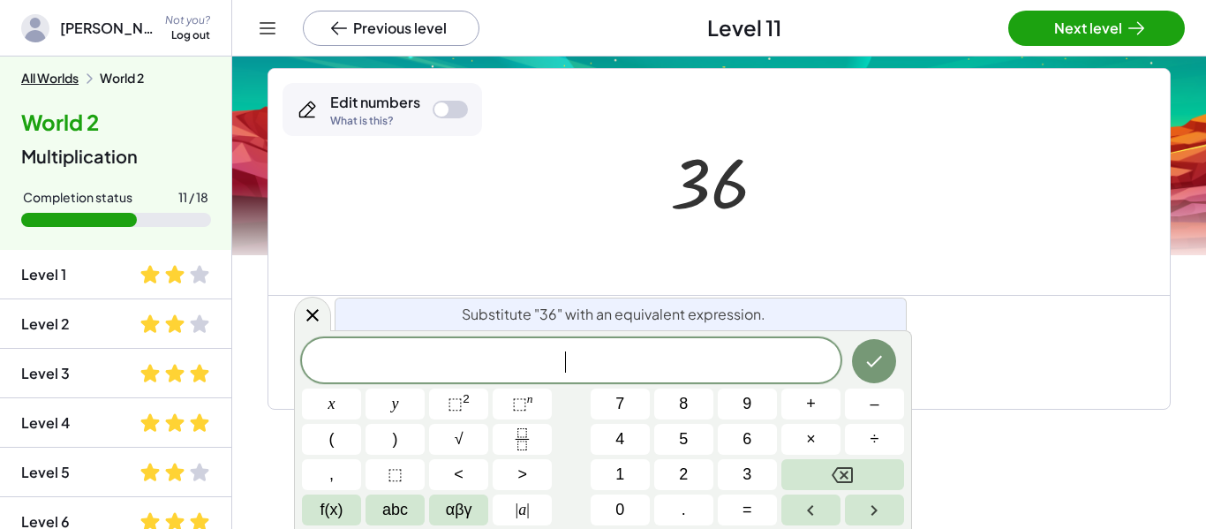
click at [903, 139] on div at bounding box center [718, 182] width 901 height 226
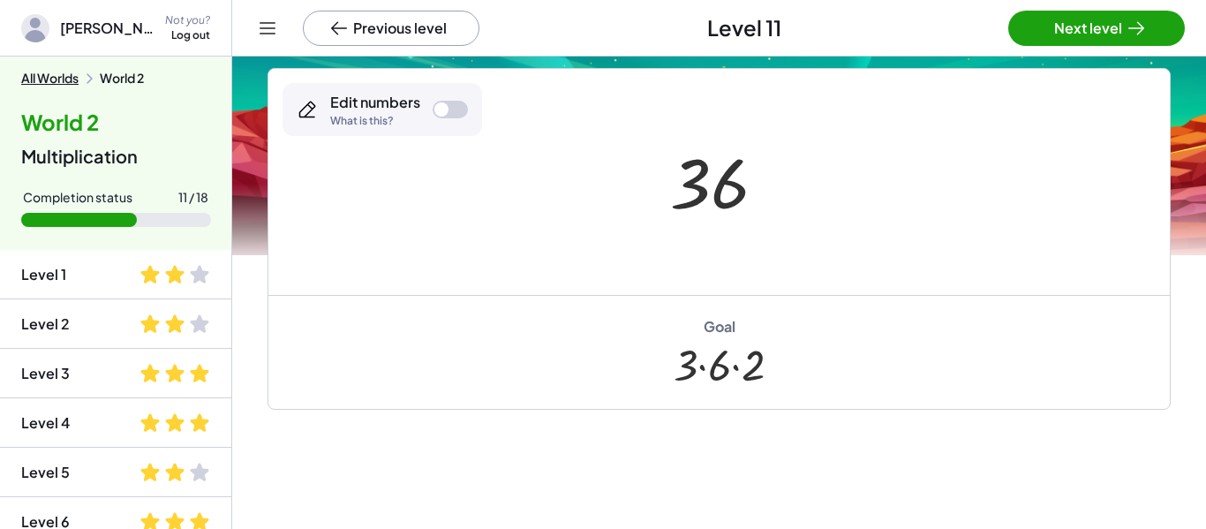
click at [902, 135] on div at bounding box center [718, 182] width 901 height 226
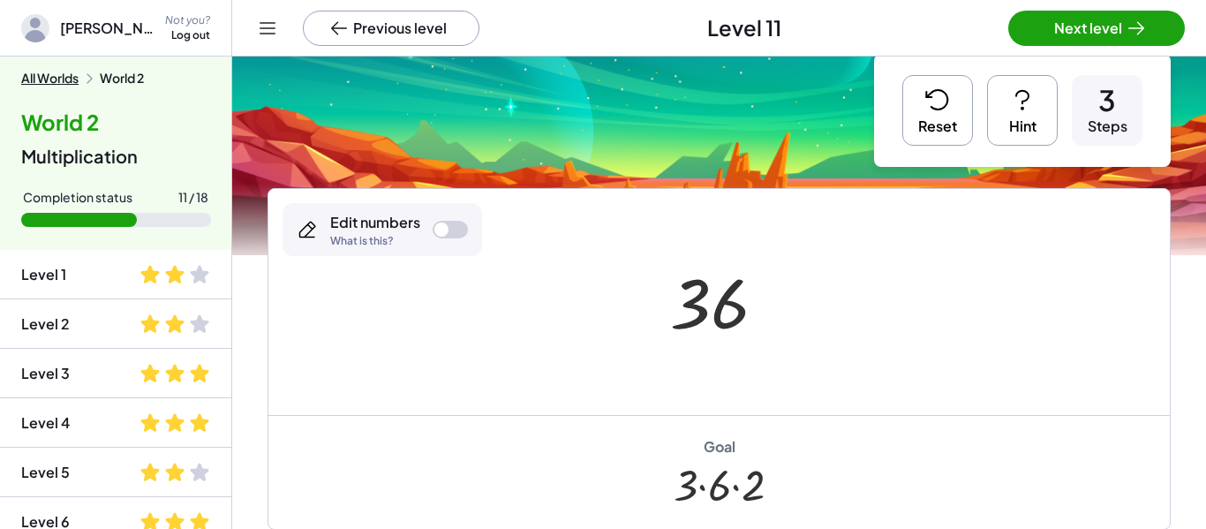
scroll to position [25, 0]
click at [938, 108] on icon at bounding box center [936, 98] width 21 height 19
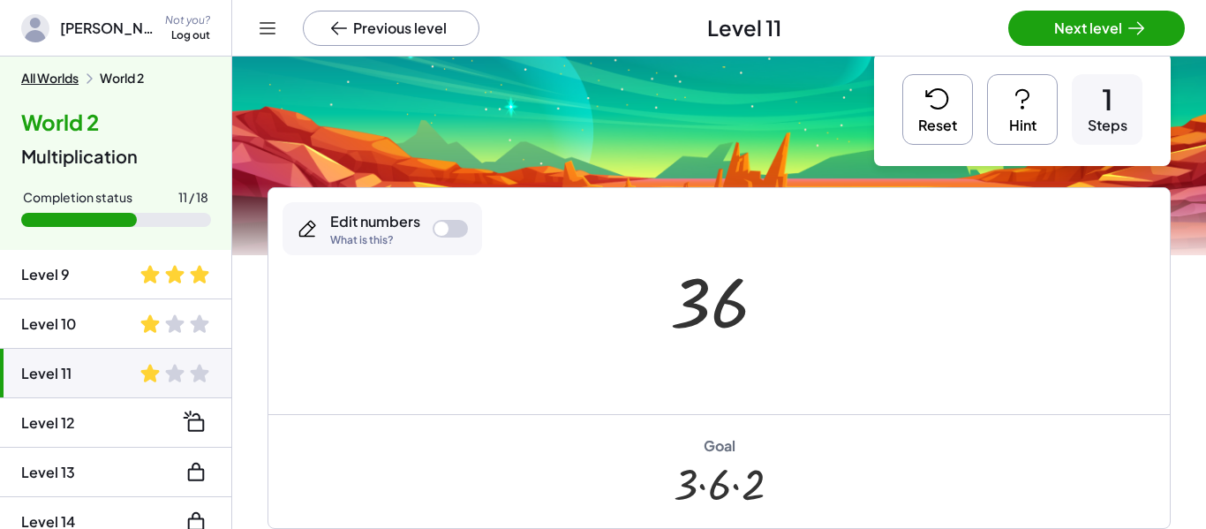
scroll to position [399, 0]
click at [176, 444] on li "Level 12" at bounding box center [115, 468] width 231 height 49
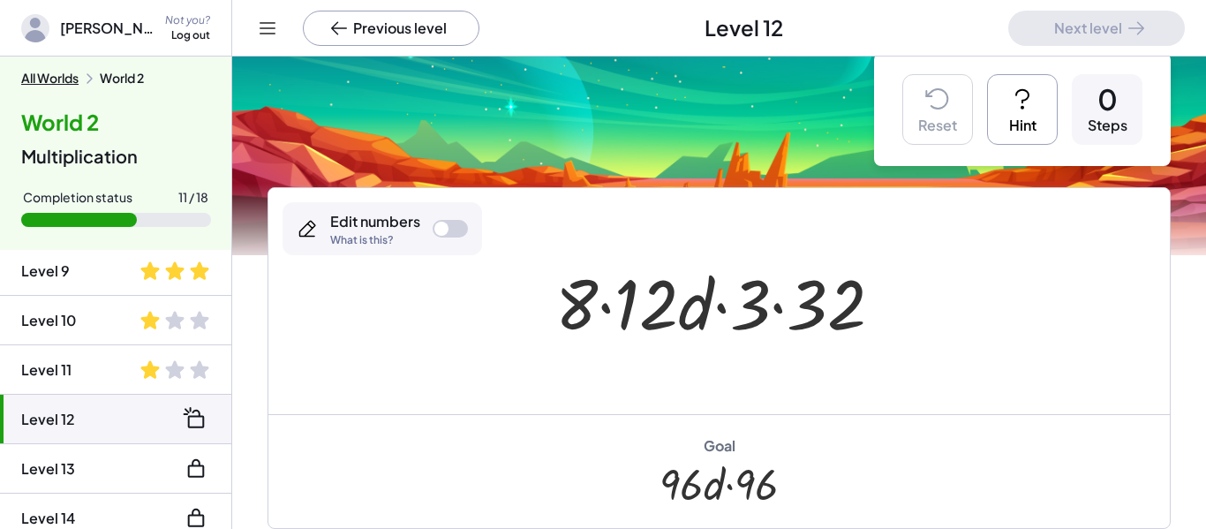
scroll to position [42, 0]
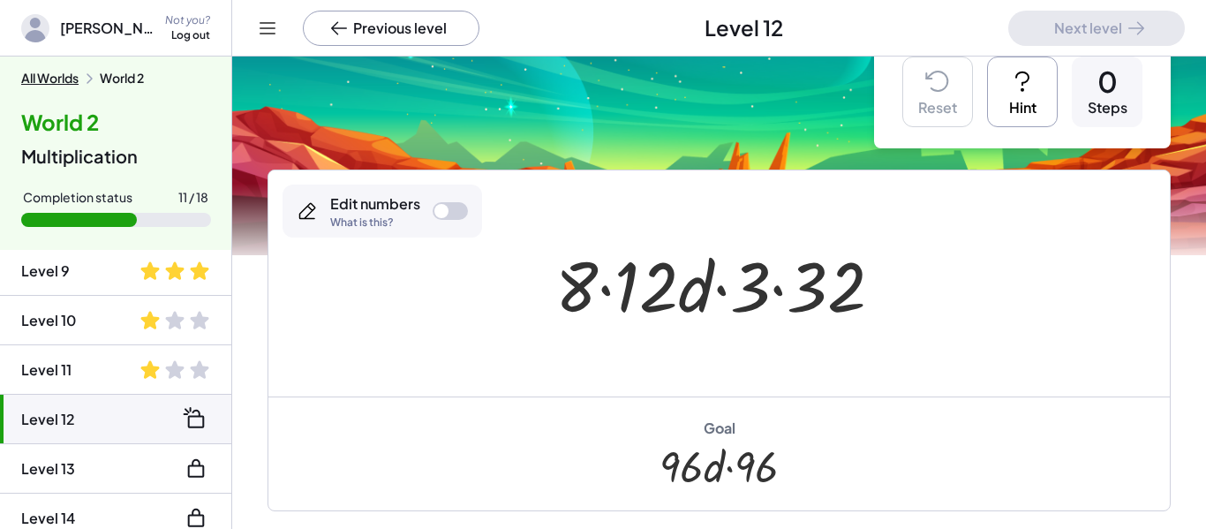
click at [637, 282] on div at bounding box center [725, 283] width 359 height 91
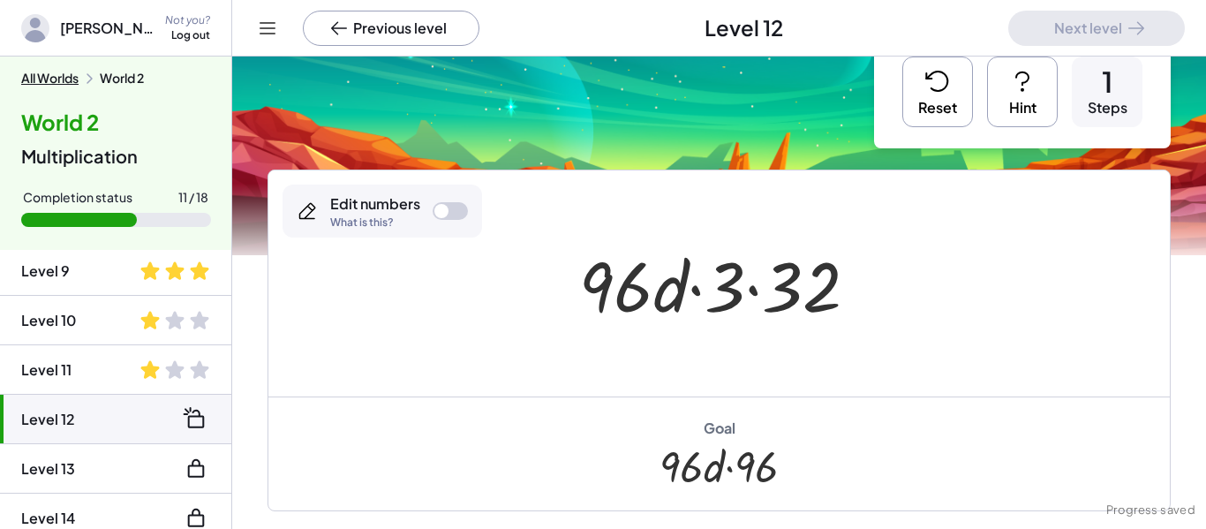
click at [729, 284] on div at bounding box center [725, 283] width 311 height 91
click at [765, 283] on div at bounding box center [725, 283] width 311 height 91
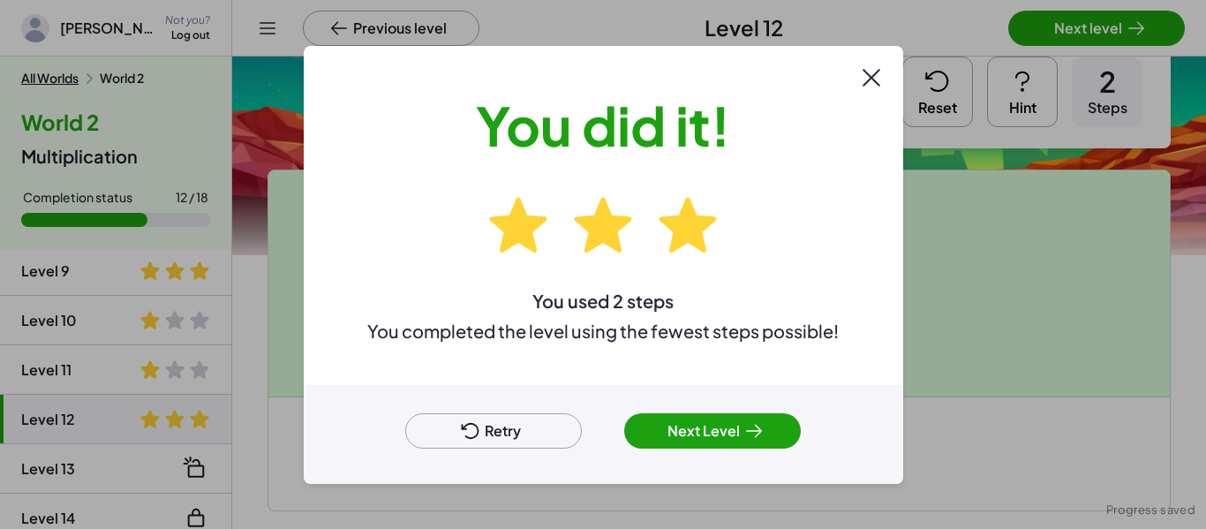
click at [1070, 17] on div at bounding box center [603, 264] width 1206 height 529
click at [754, 413] on button "Next Level" at bounding box center [712, 430] width 177 height 35
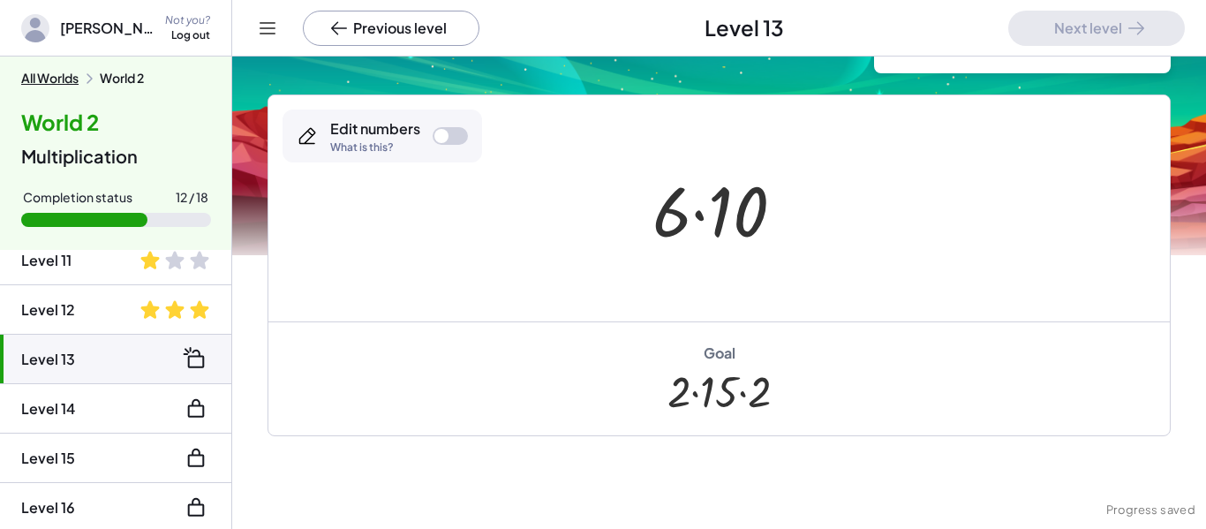
scroll to position [133, 0]
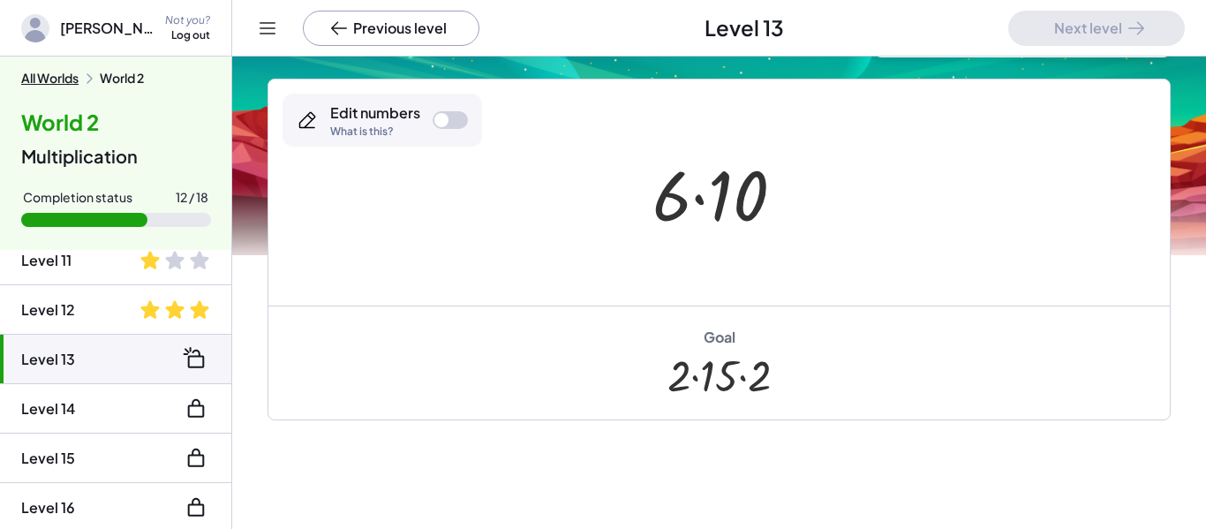
click at [714, 199] on div at bounding box center [726, 192] width 164 height 91
click at [435, 117] on div at bounding box center [441, 120] width 14 height 14
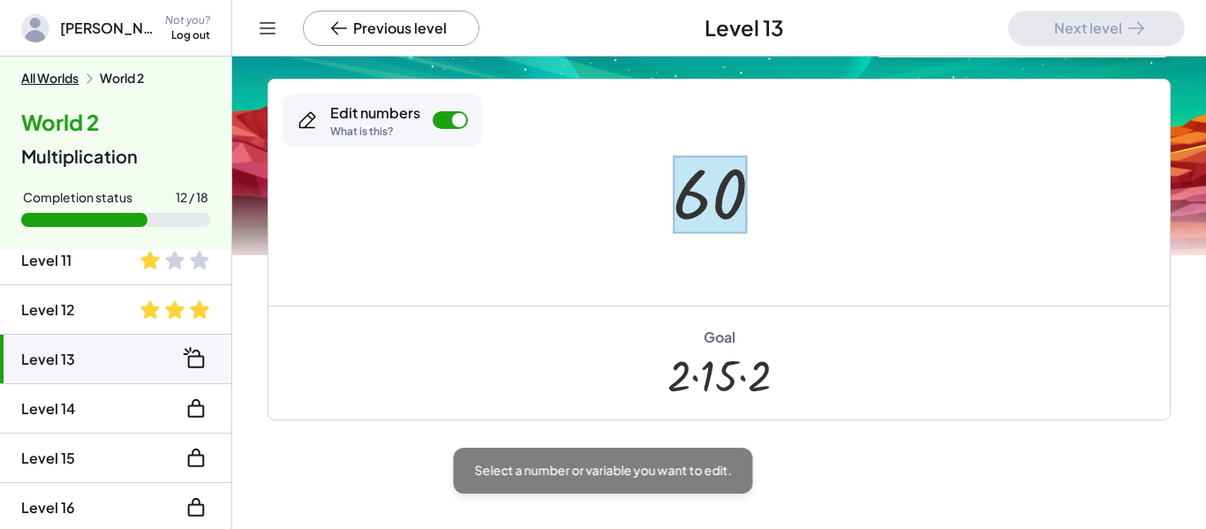
click at [722, 204] on div at bounding box center [710, 194] width 74 height 79
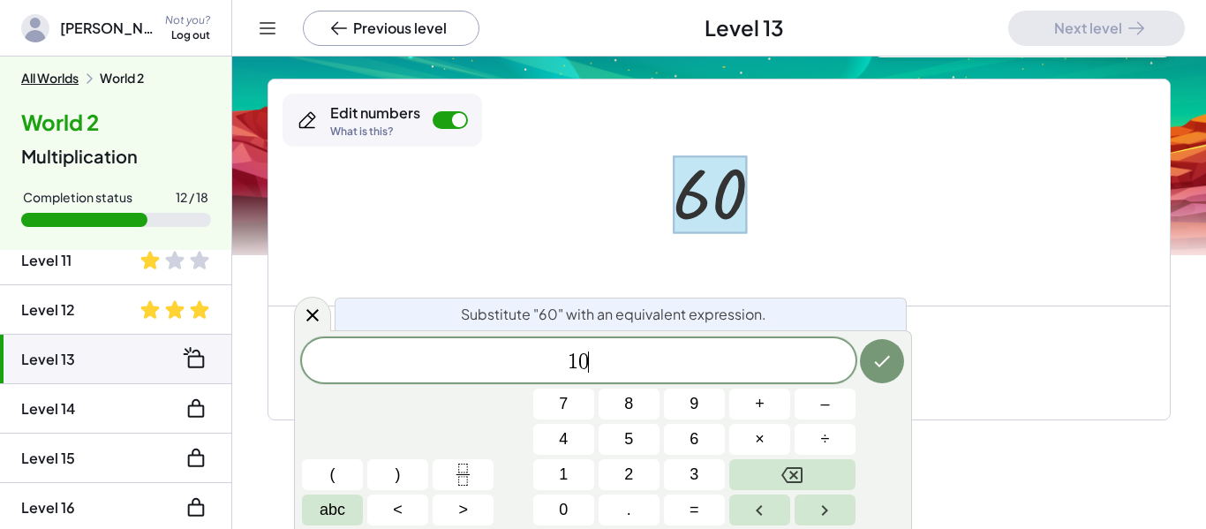
click at [774, 453] on button "×" at bounding box center [759, 439] width 61 height 31
click at [889, 367] on icon "Done" at bounding box center [881, 360] width 21 height 21
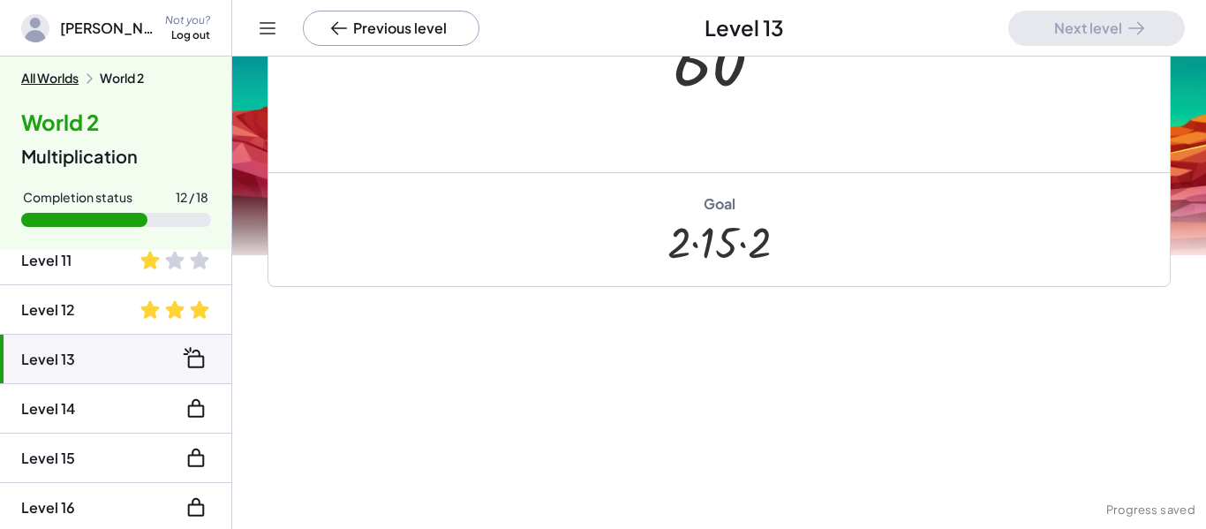
scroll to position [0, 0]
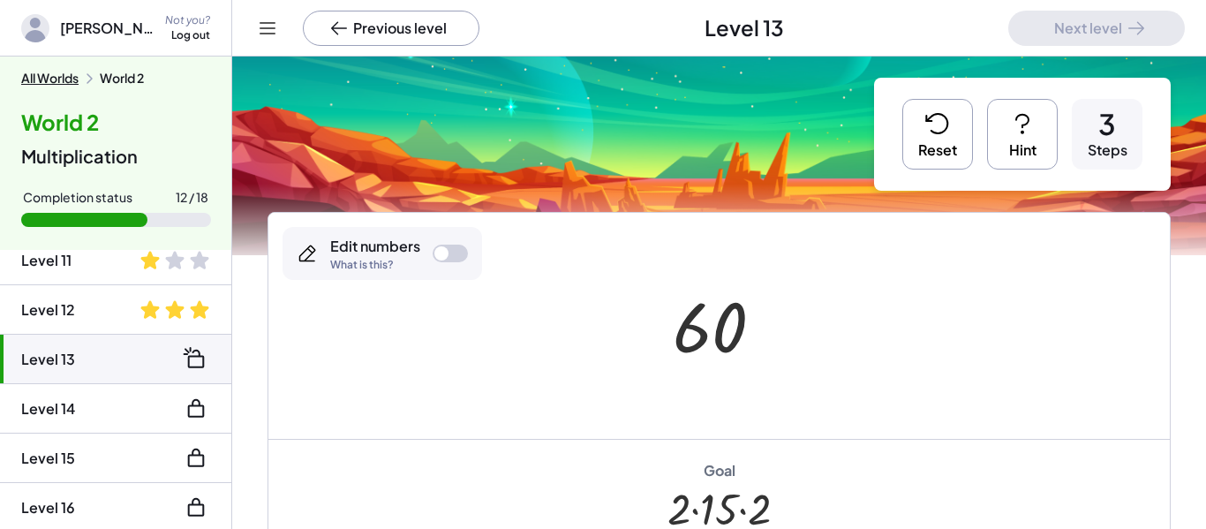
click at [919, 160] on button "Reset" at bounding box center [937, 134] width 71 height 71
click at [829, 512] on div "Goal · 2 · 15 · 2" at bounding box center [718, 496] width 901 height 114
click at [779, 488] on div "Goal · 2 · 15 · 2" at bounding box center [718, 496] width 901 height 114
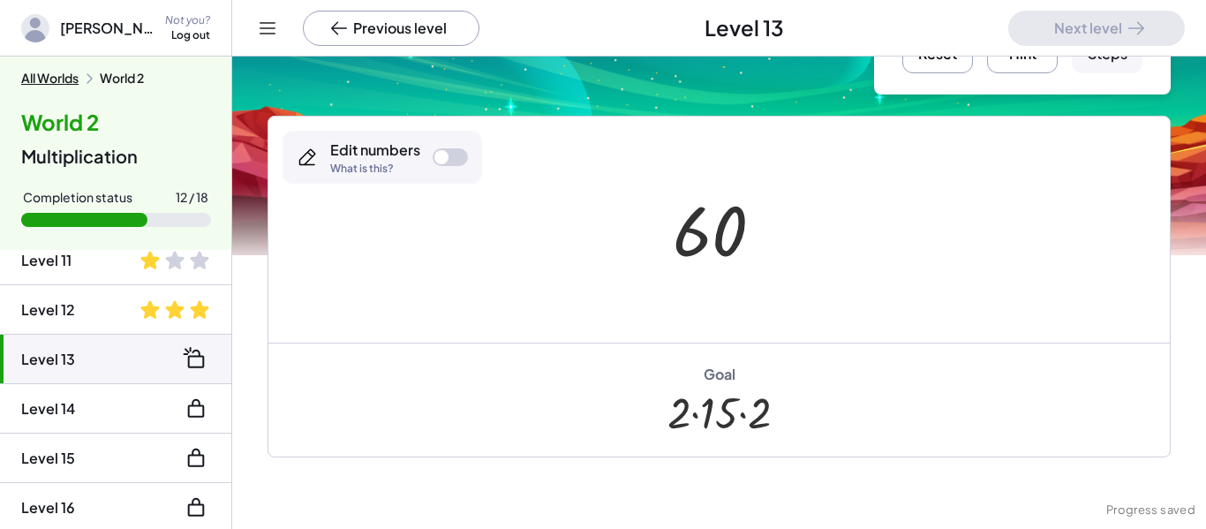
click at [439, 173] on div "Edit numbers What is this?" at bounding box center [383, 157] width 200 height 53
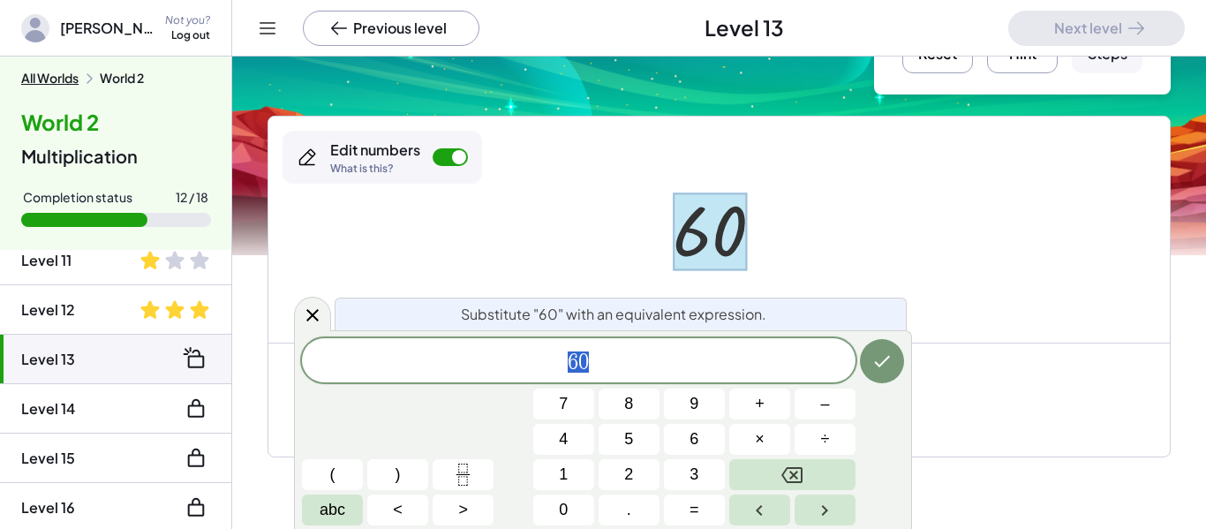
click at [795, 478] on icon "Backspace" at bounding box center [791, 474] width 21 height 21
click at [793, 483] on icon "Backspace" at bounding box center [791, 474] width 21 height 21
click at [563, 448] on span "4" at bounding box center [563, 439] width 9 height 24
click at [772, 439] on button "×" at bounding box center [759, 439] width 61 height 31
click at [623, 452] on button "5" at bounding box center [629, 439] width 61 height 31
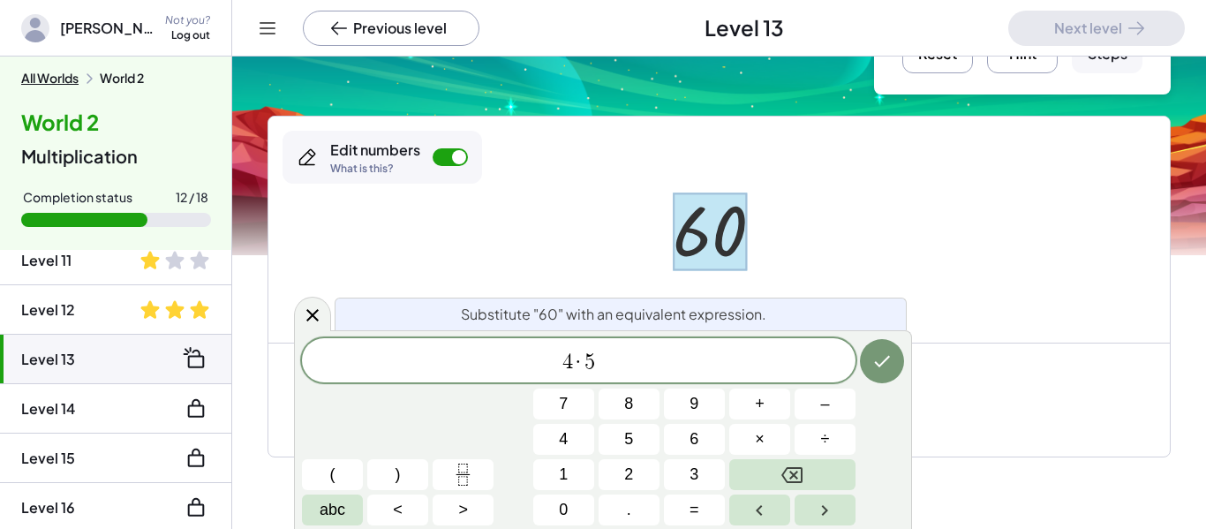
click at [827, 480] on button "Backspace" at bounding box center [792, 474] width 126 height 31
click at [556, 474] on button "1" at bounding box center [563, 474] width 61 height 31
click at [622, 442] on button "5" at bounding box center [629, 439] width 61 height 31
click at [872, 367] on icon "Done" at bounding box center [881, 360] width 21 height 21
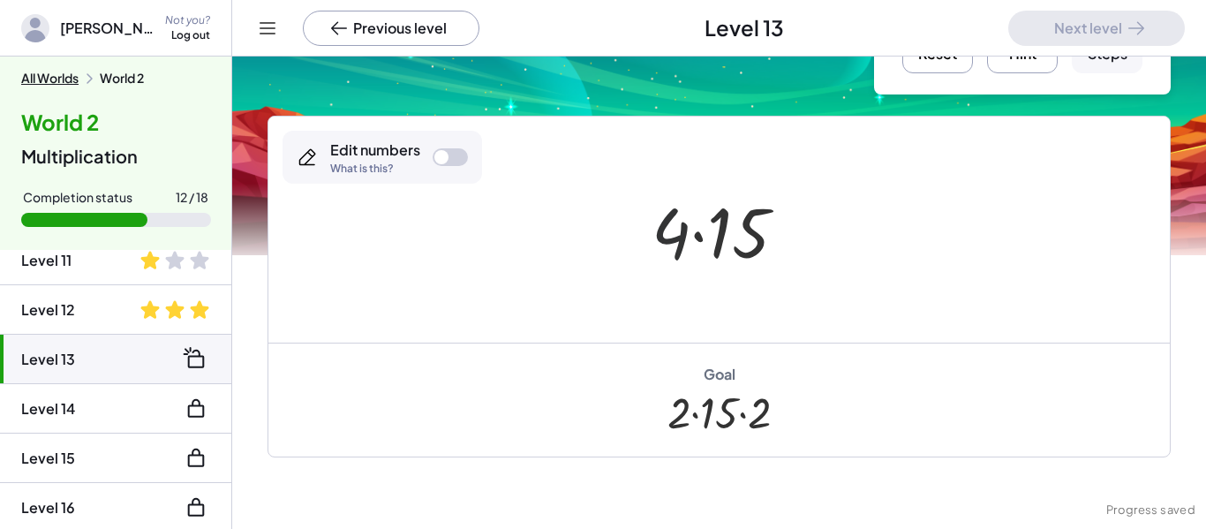
click at [466, 159] on div at bounding box center [450, 157] width 35 height 18
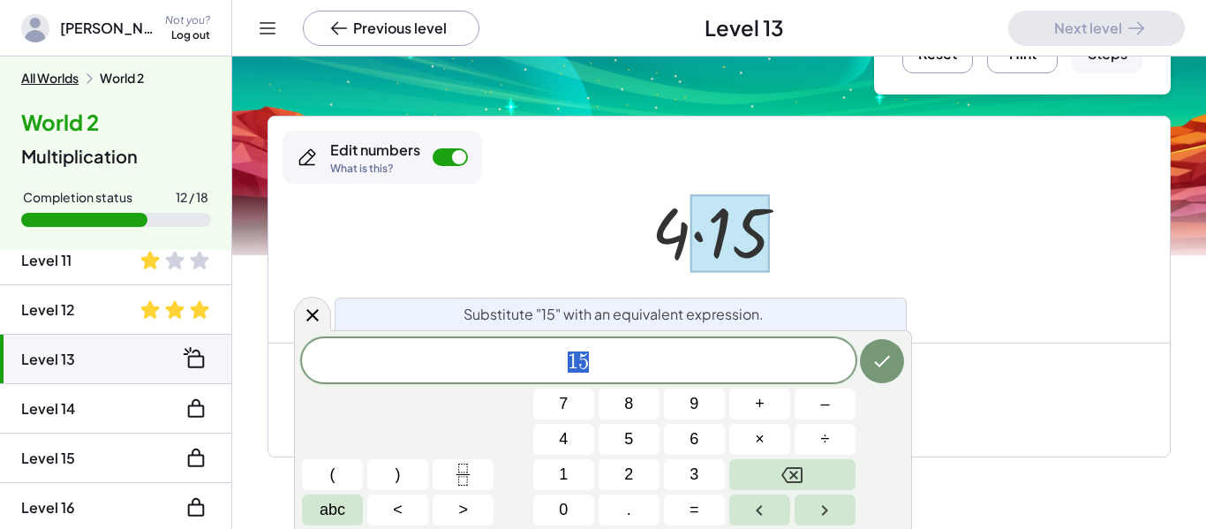
click at [672, 242] on div at bounding box center [726, 230] width 167 height 91
click at [672, 240] on div at bounding box center [726, 230] width 167 height 91
click at [750, 248] on div at bounding box center [729, 233] width 79 height 79
click at [312, 324] on icon at bounding box center [312, 315] width 21 height 21
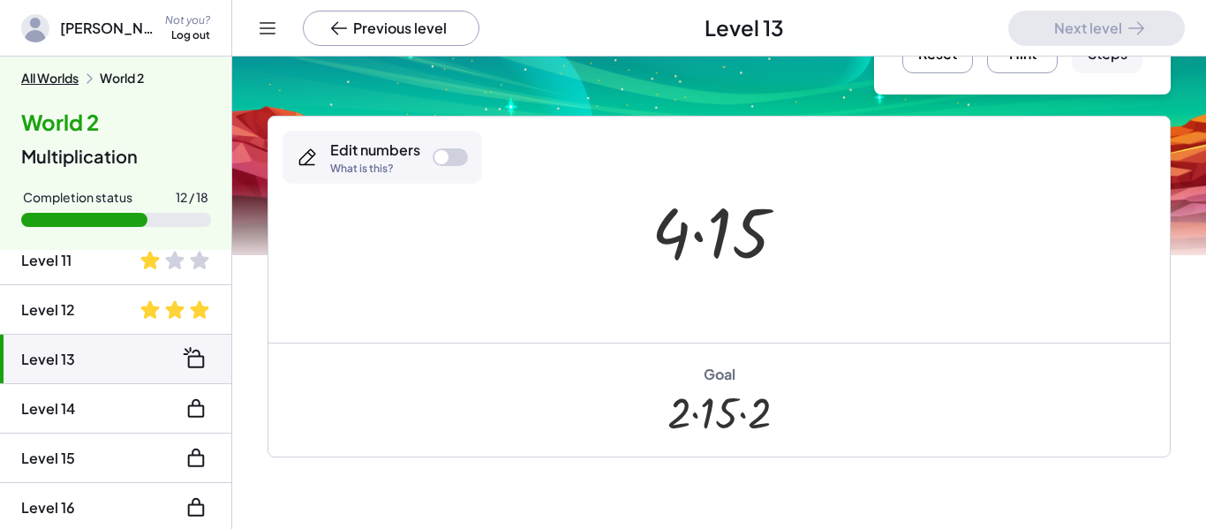
click at [455, 179] on div "Edit numbers What is this?" at bounding box center [383, 157] width 200 height 53
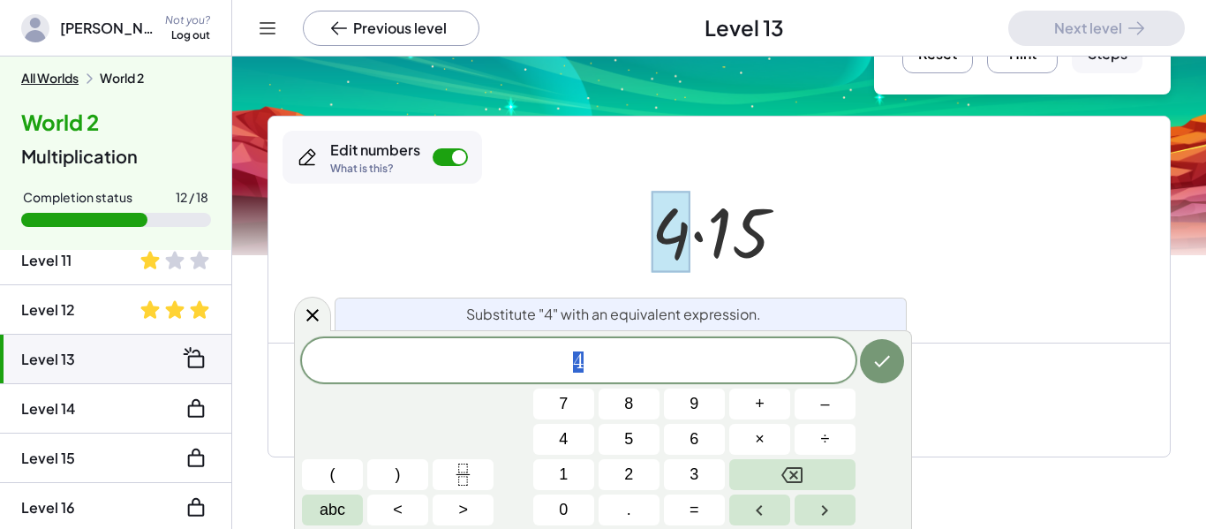
click at [799, 466] on icon "Backspace" at bounding box center [791, 474] width 21 height 21
click at [628, 468] on span "2" at bounding box center [628, 475] width 9 height 24
click at [764, 441] on span "×" at bounding box center [760, 439] width 10 height 24
click at [618, 486] on button "2" at bounding box center [629, 474] width 61 height 31
click at [881, 371] on icon "Done" at bounding box center [881, 360] width 21 height 21
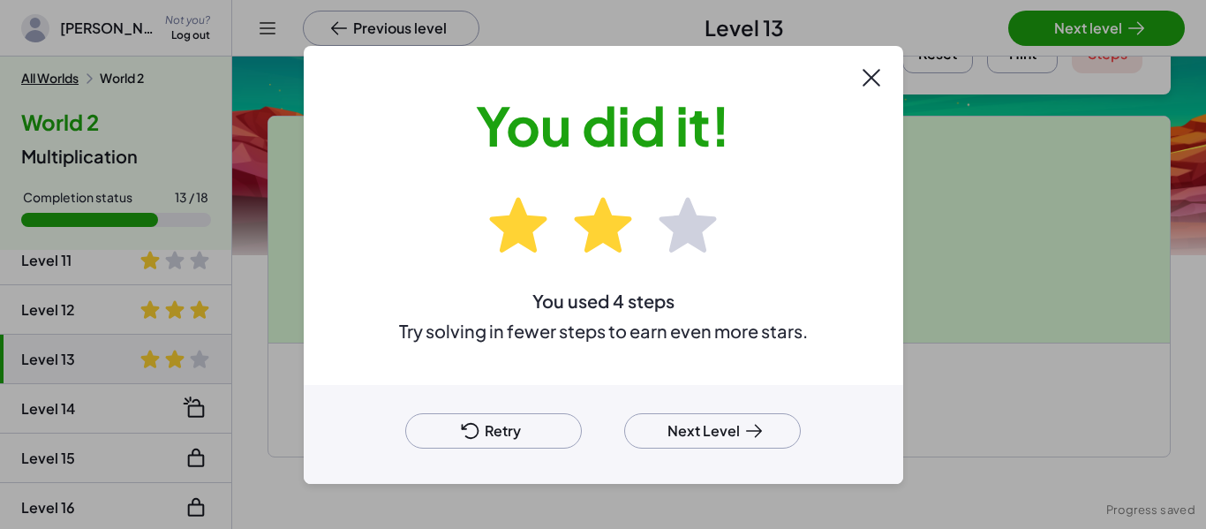
click at [1118, 27] on div at bounding box center [603, 264] width 1206 height 529
click at [769, 471] on div "Retry Next Level" at bounding box center [603, 434] width 599 height 99
click at [691, 428] on button "Next Level" at bounding box center [712, 430] width 177 height 35
click at [706, 440] on button "Next Level" at bounding box center [712, 430] width 177 height 35
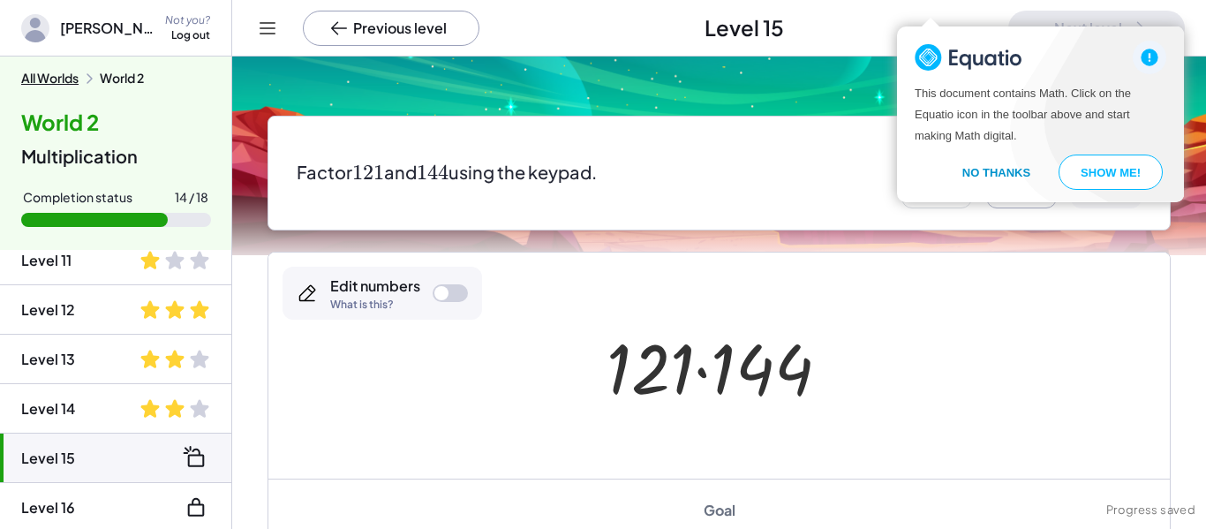
click at [1002, 172] on button "No Thanks" at bounding box center [996, 171] width 110 height 35
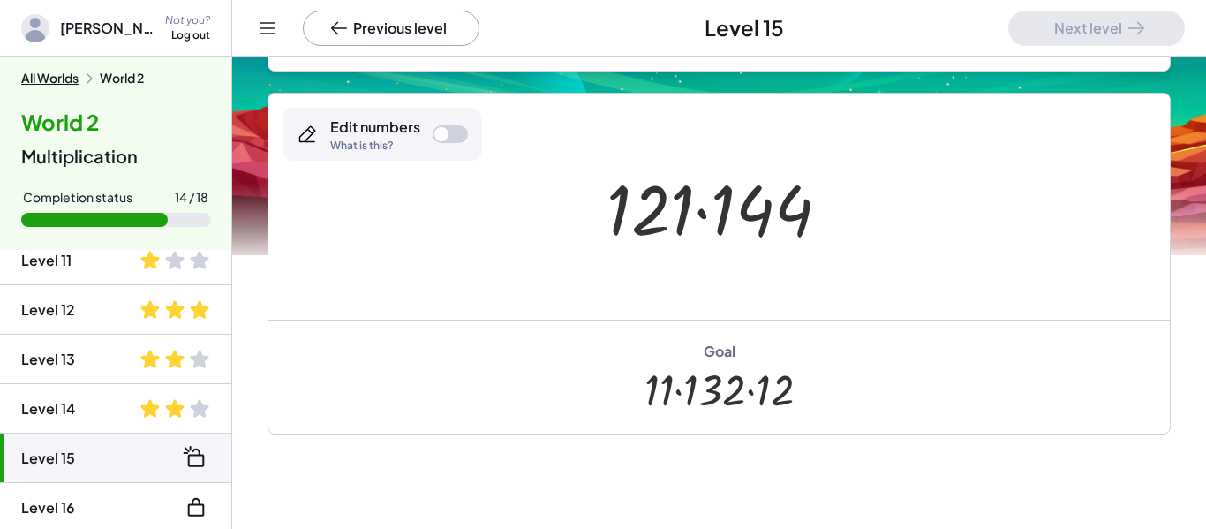
scroll to position [259, 0]
